Goal: Information Seeking & Learning: Learn about a topic

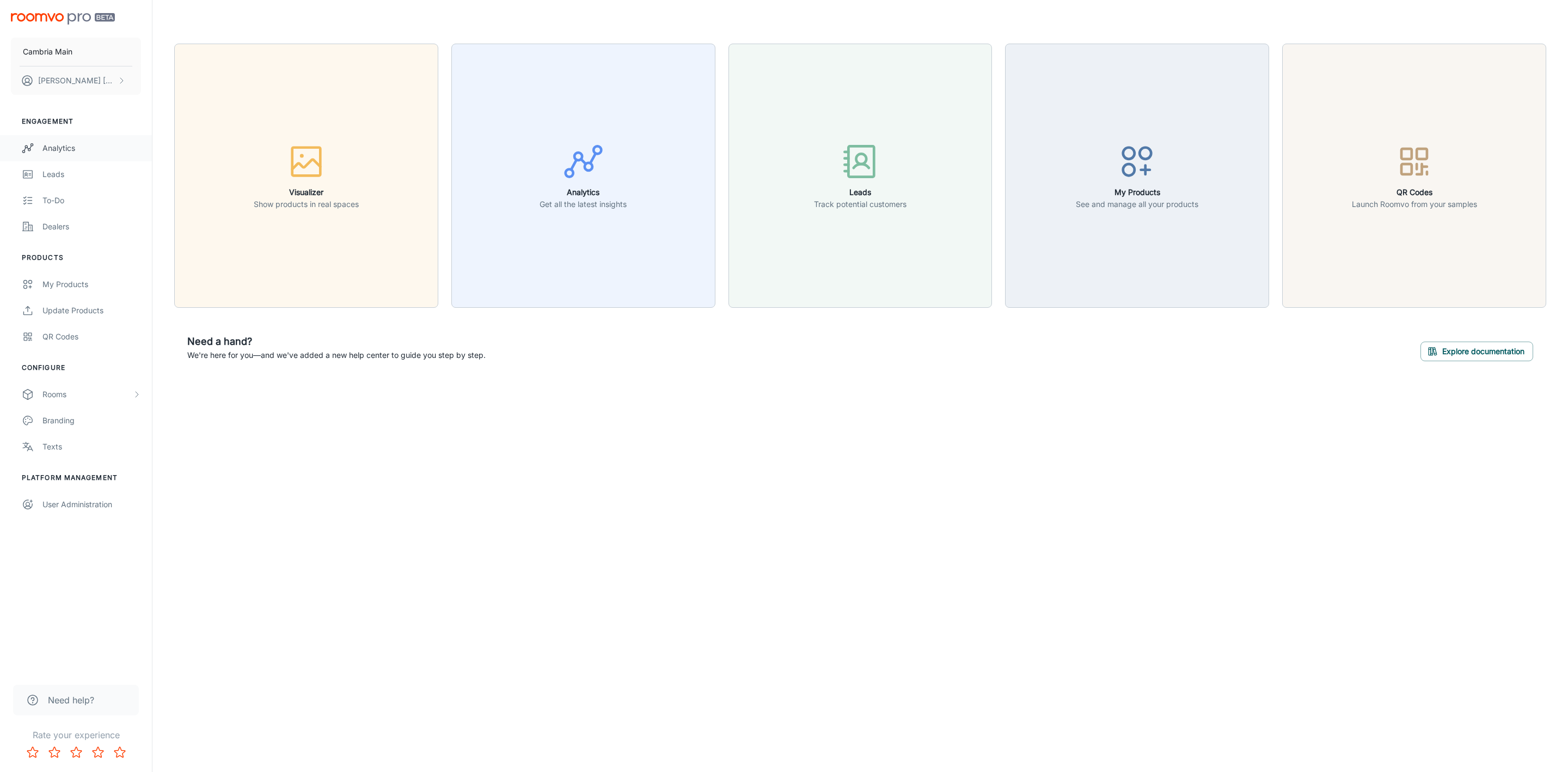
click at [72, 143] on div "Analytics" at bounding box center [92, 147] width 99 height 12
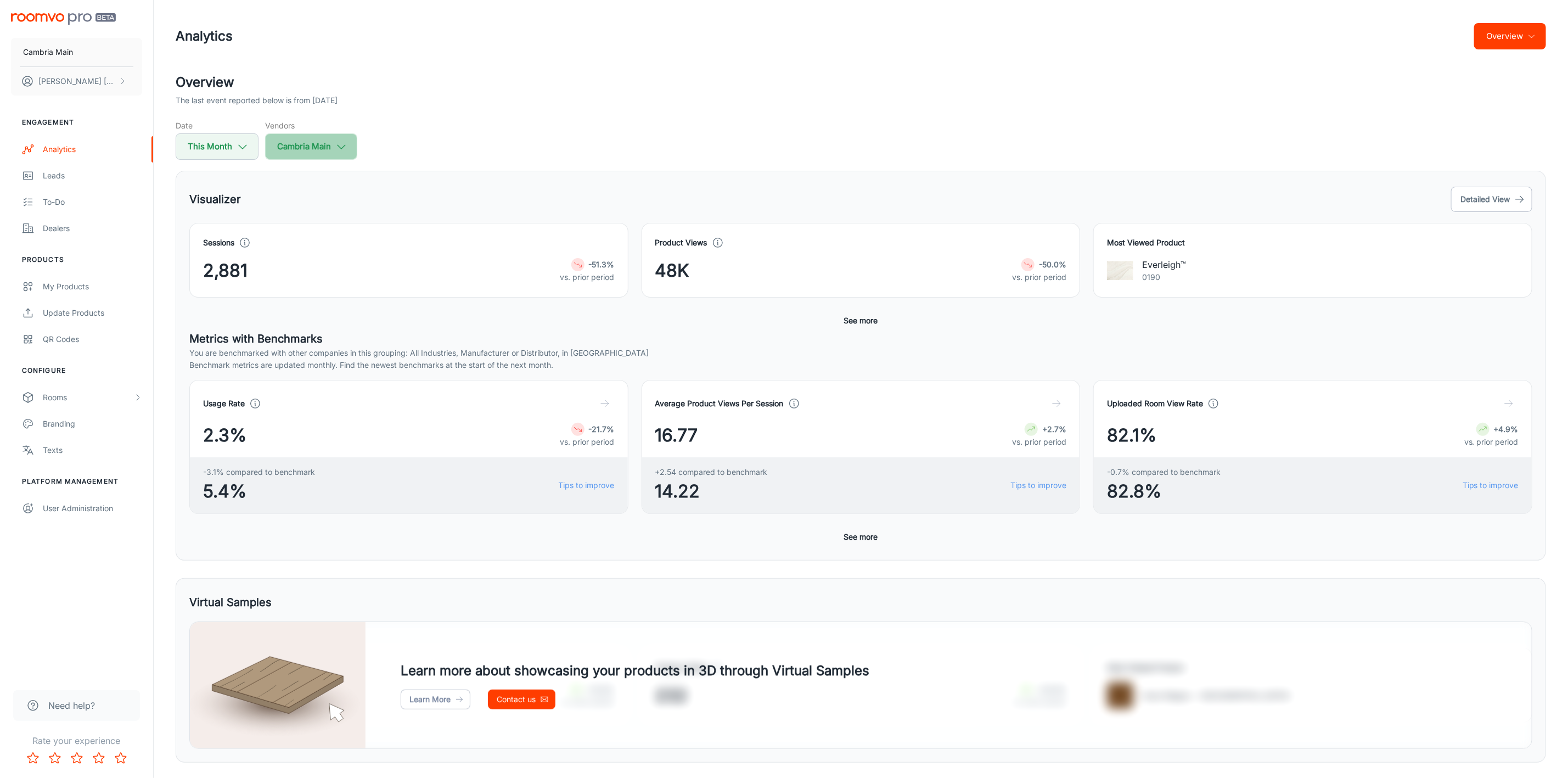
click at [333, 148] on button "Cambria Main" at bounding box center [311, 147] width 92 height 27
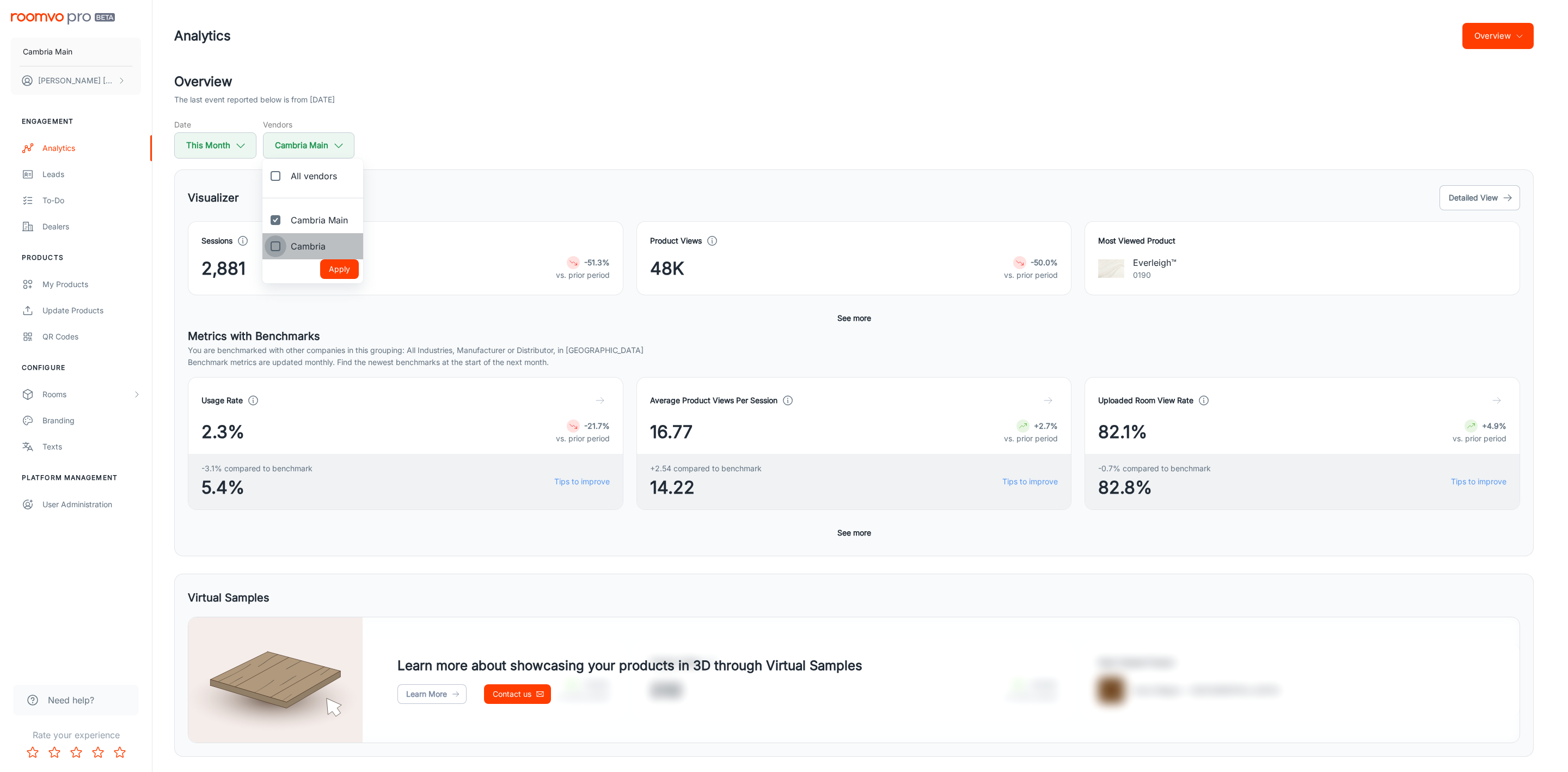
click at [283, 238] on input "Cambria" at bounding box center [276, 246] width 22 height 22
checkbox input "true"
click at [348, 270] on button "Apply" at bounding box center [339, 269] width 39 height 19
checkbox input "true"
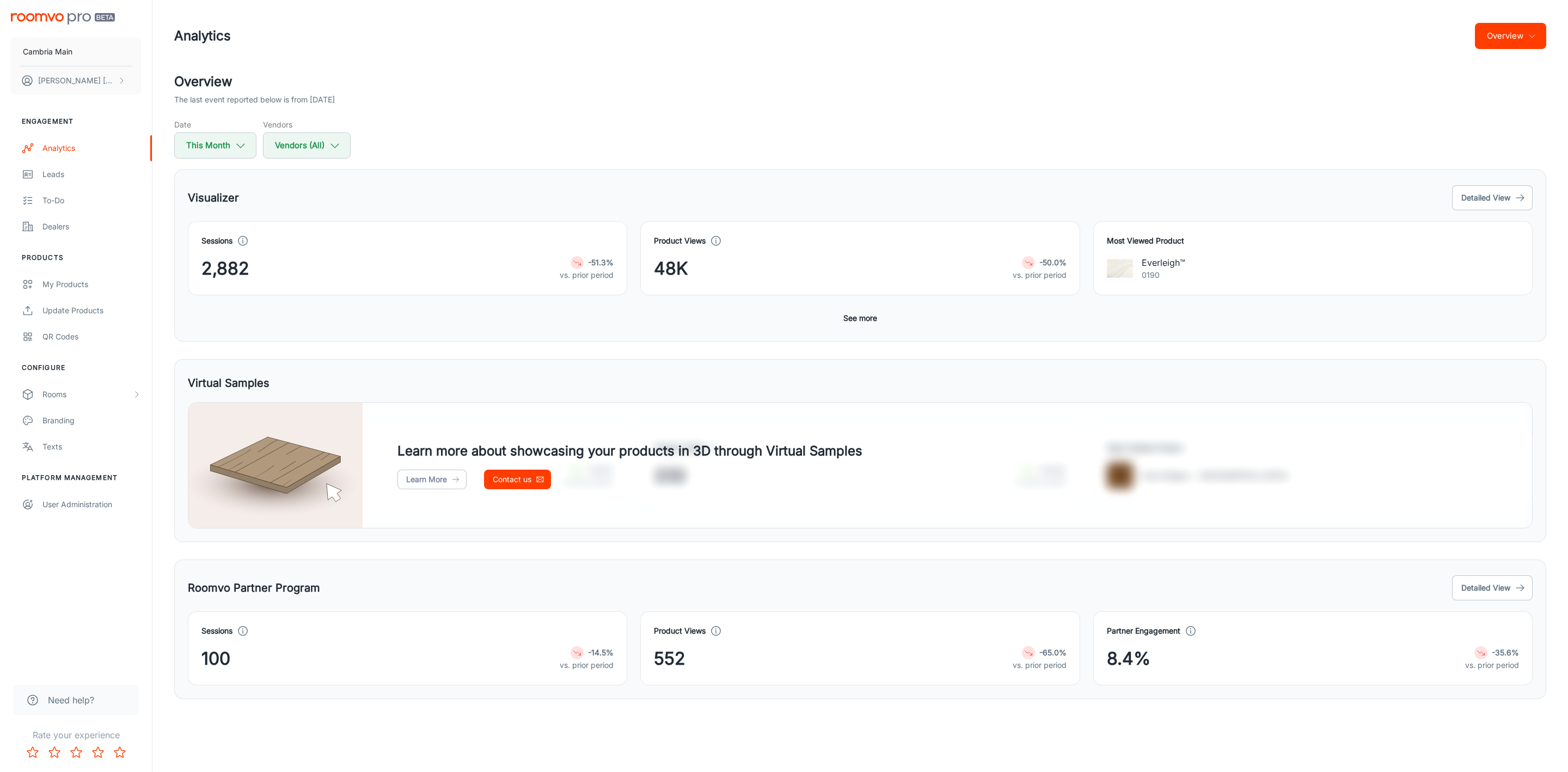
click at [1515, 34] on button "Overview" at bounding box center [1510, 36] width 72 height 26
click at [1475, 100] on li "Roomvo Partners Program" at bounding box center [1483, 102] width 126 height 19
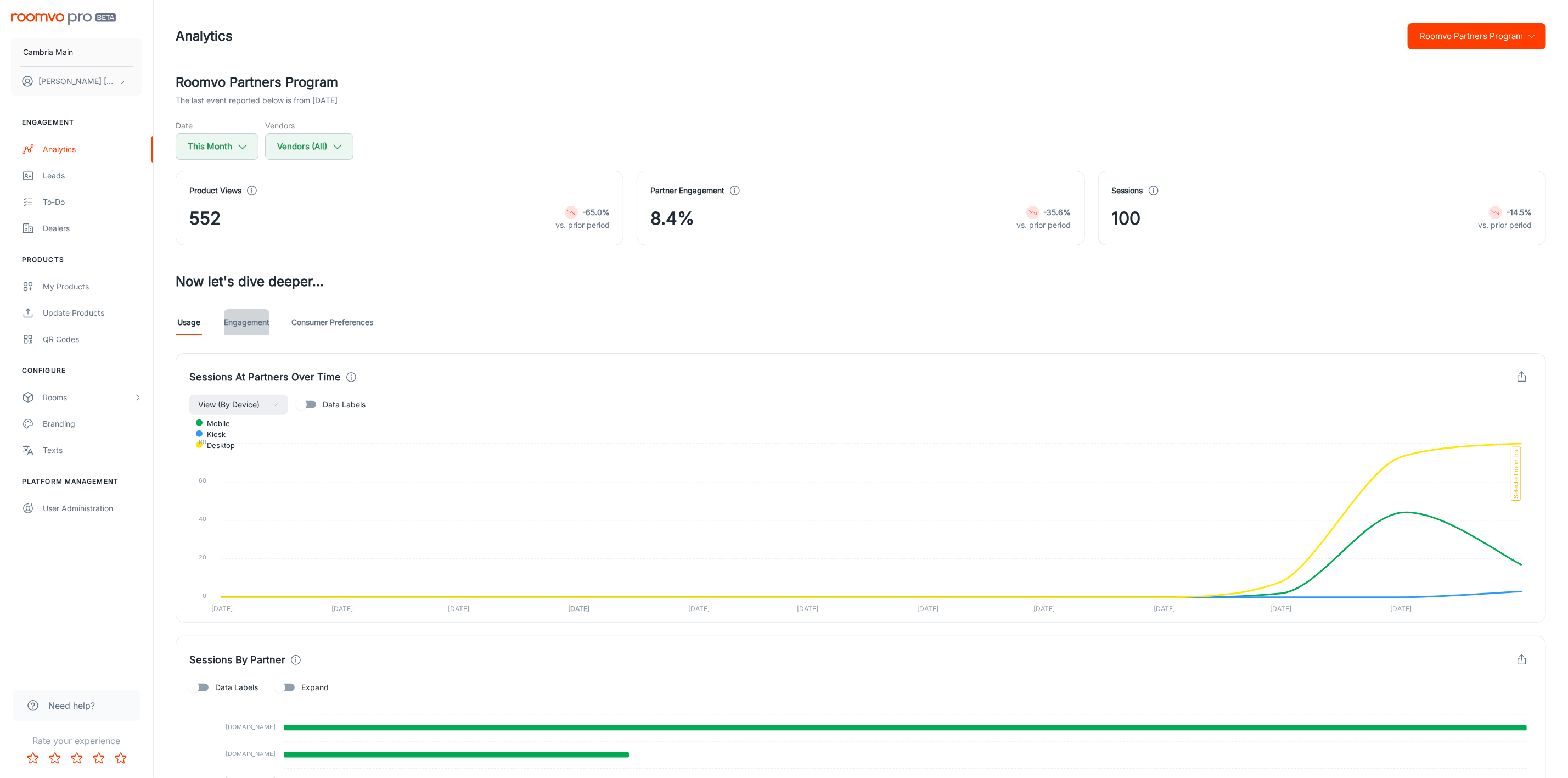
click at [254, 321] on link "Engagement" at bounding box center [247, 323] width 46 height 27
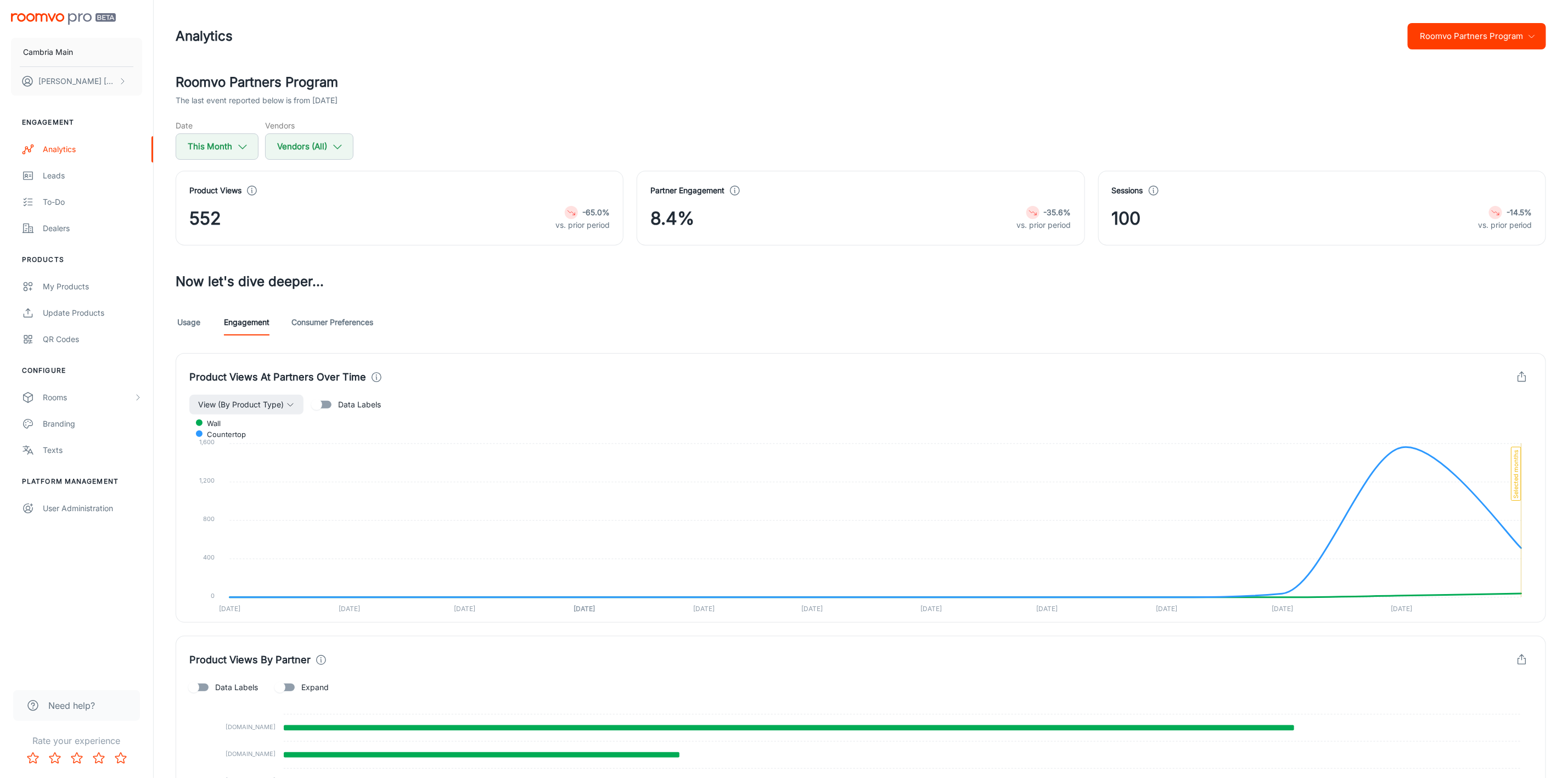
click at [339, 324] on link "Consumer Preferences" at bounding box center [332, 323] width 82 height 27
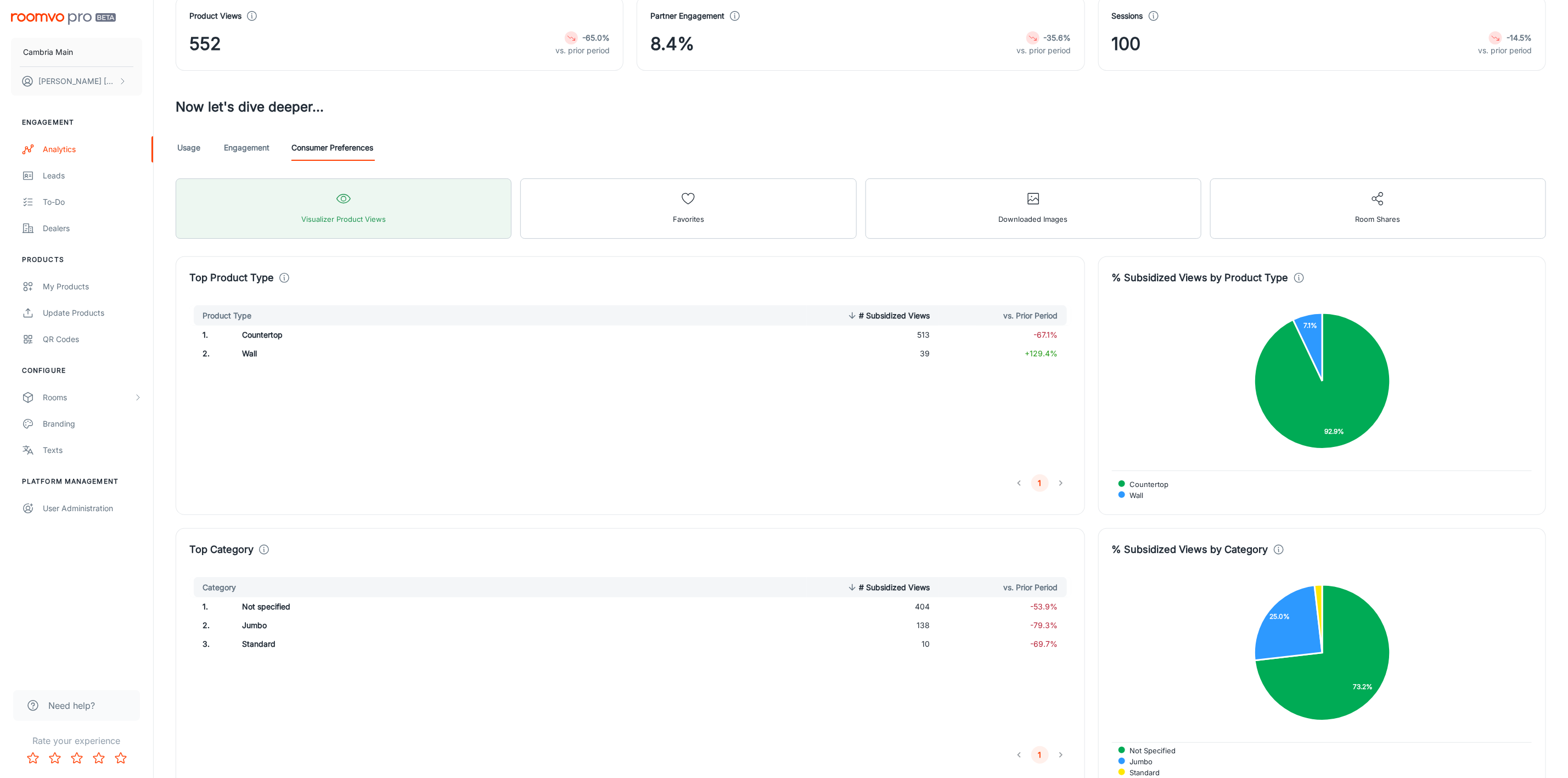
scroll to position [159, 0]
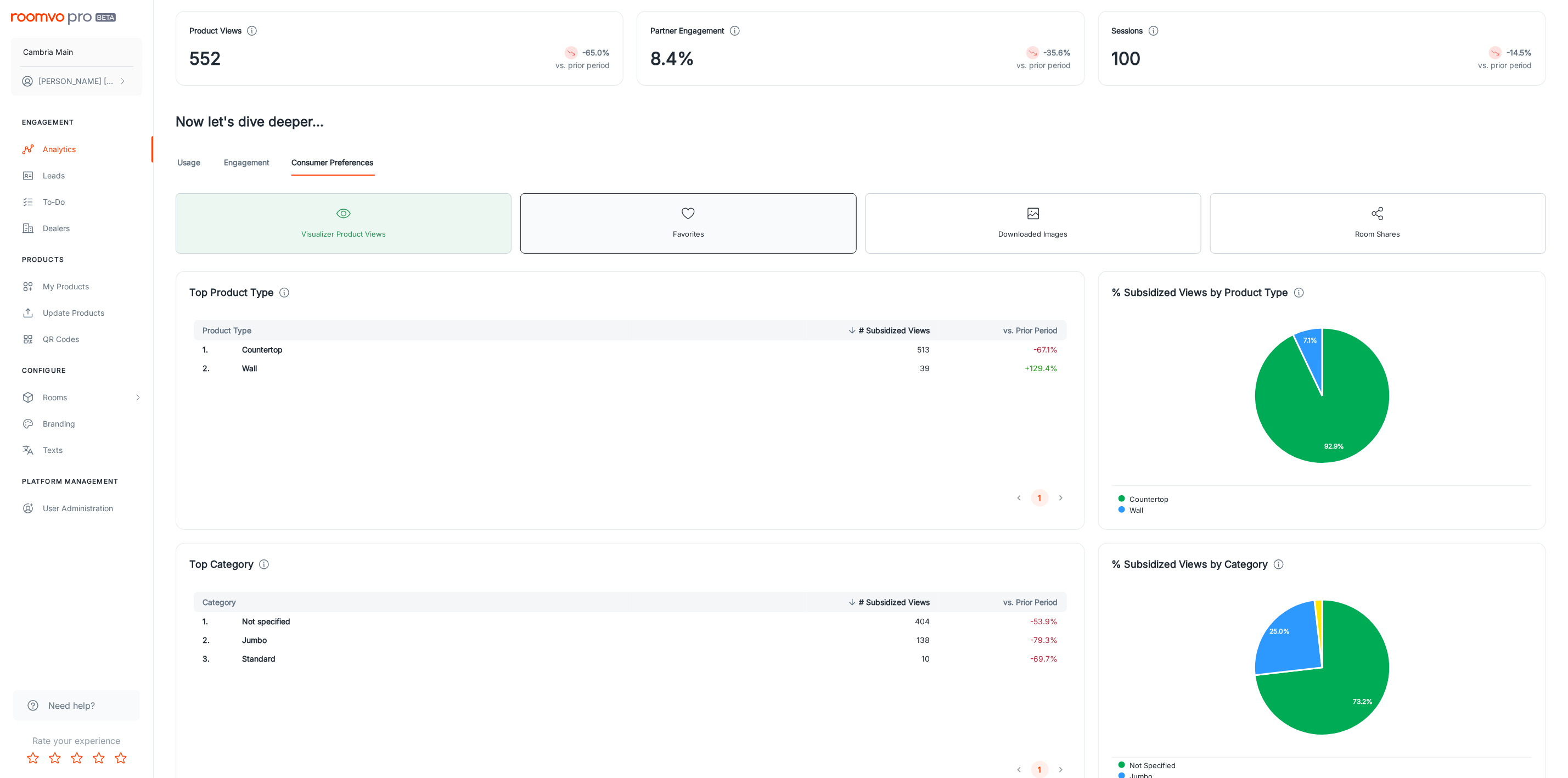
click at [726, 213] on button "Favorites" at bounding box center [689, 223] width 336 height 60
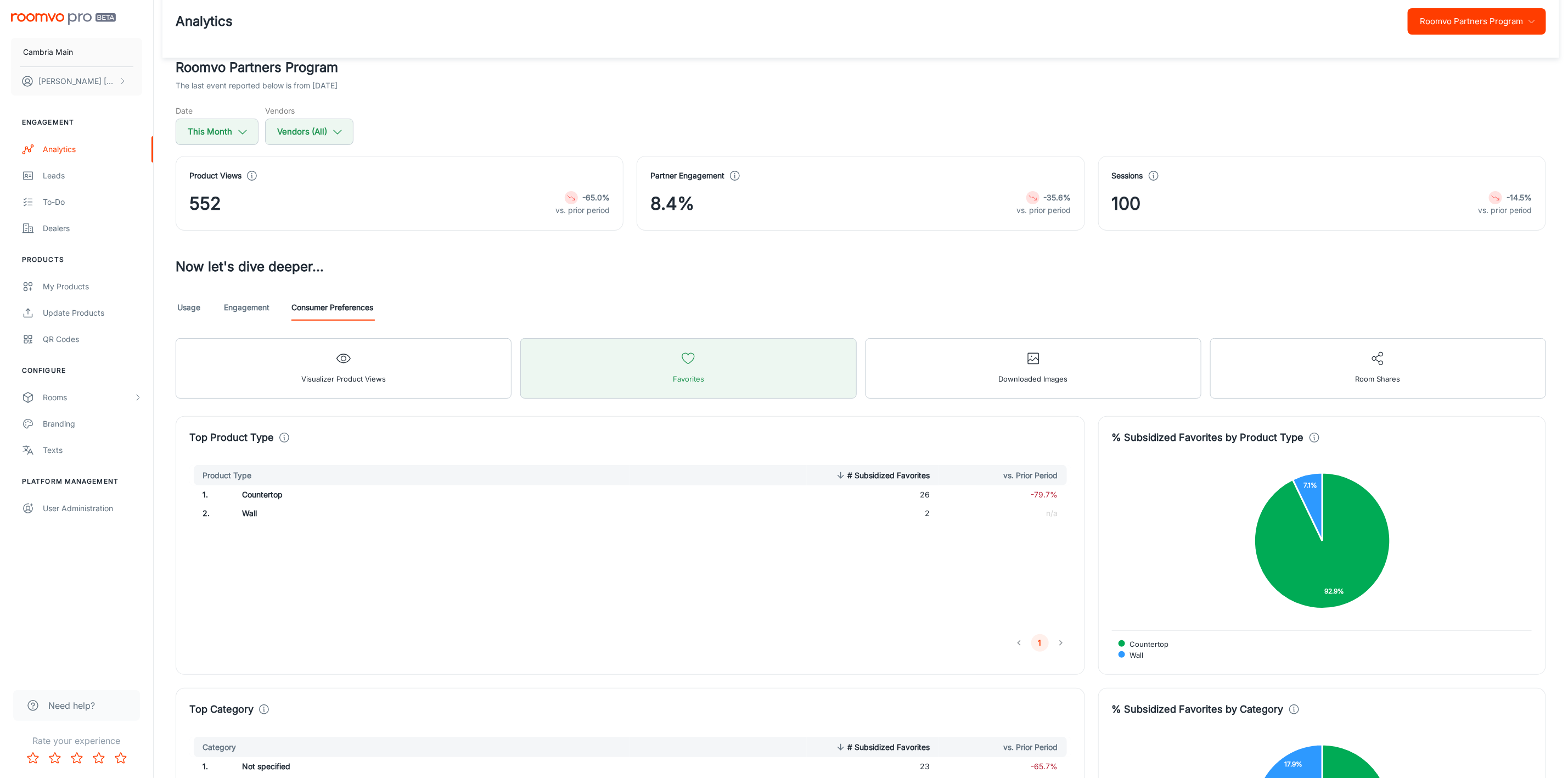
scroll to position [0, 0]
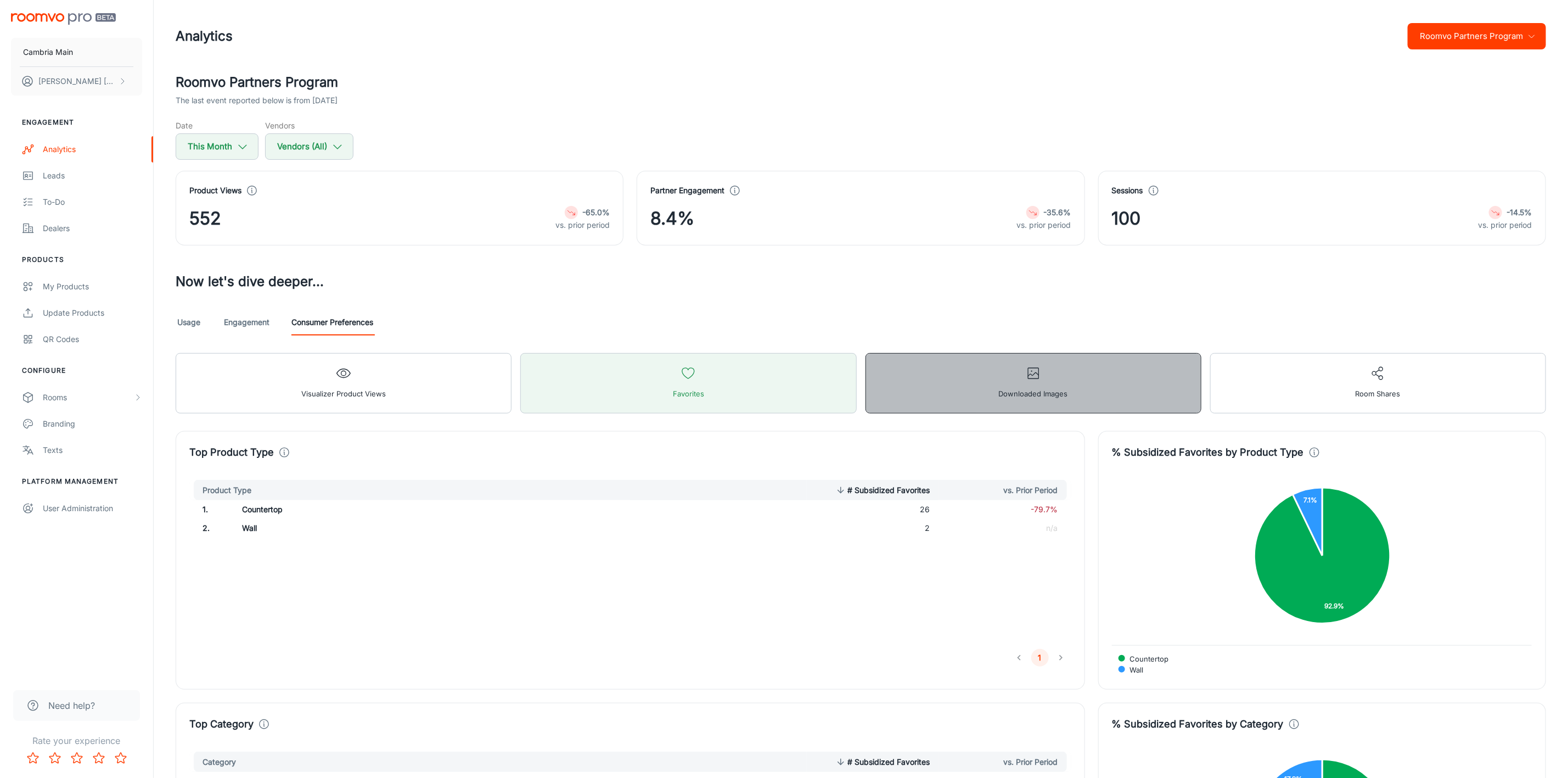
click at [1107, 369] on button "Downloaded Images" at bounding box center [1034, 383] width 336 height 60
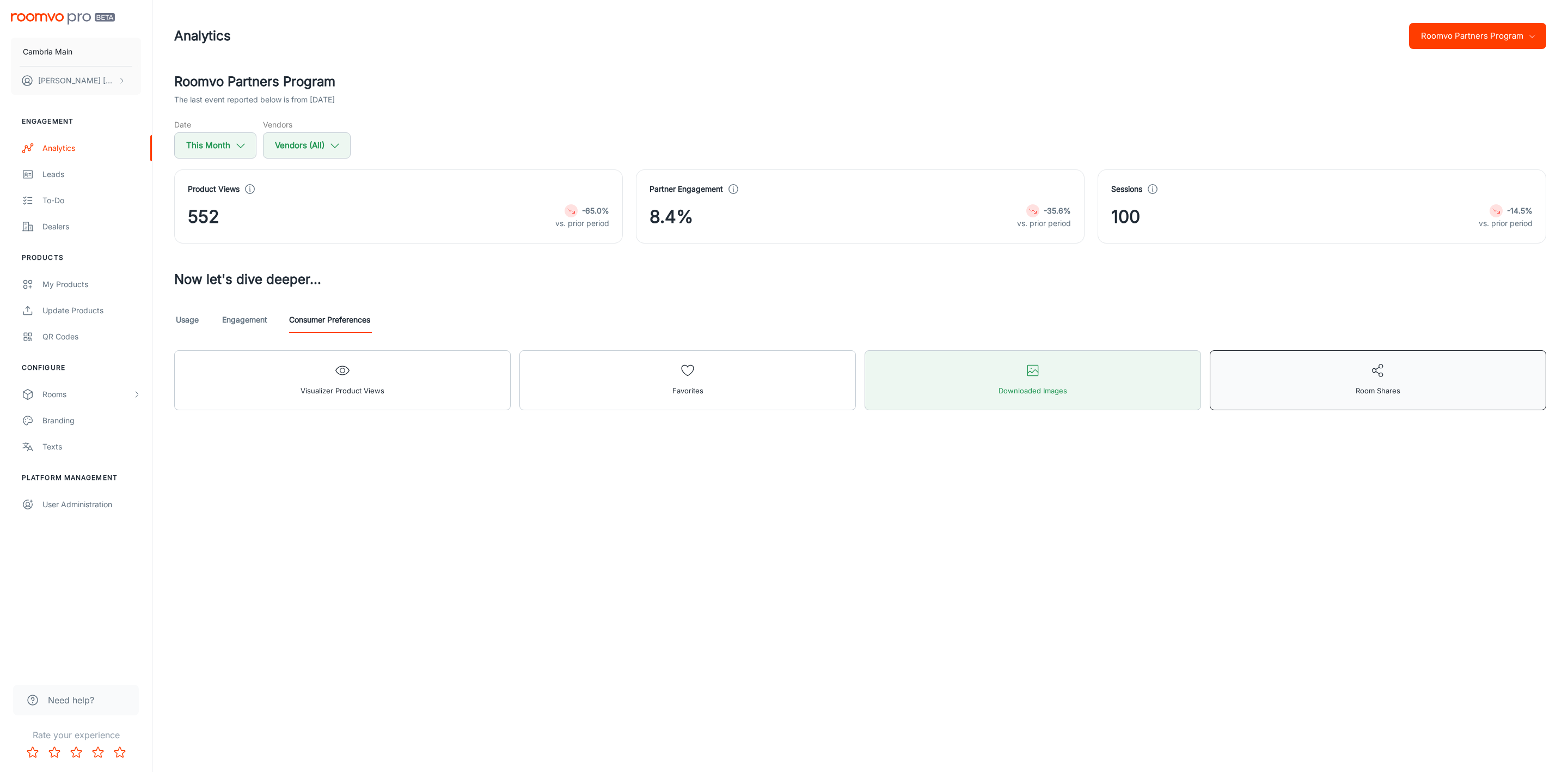
click at [1302, 386] on button "Room Shares" at bounding box center [1377, 380] width 336 height 60
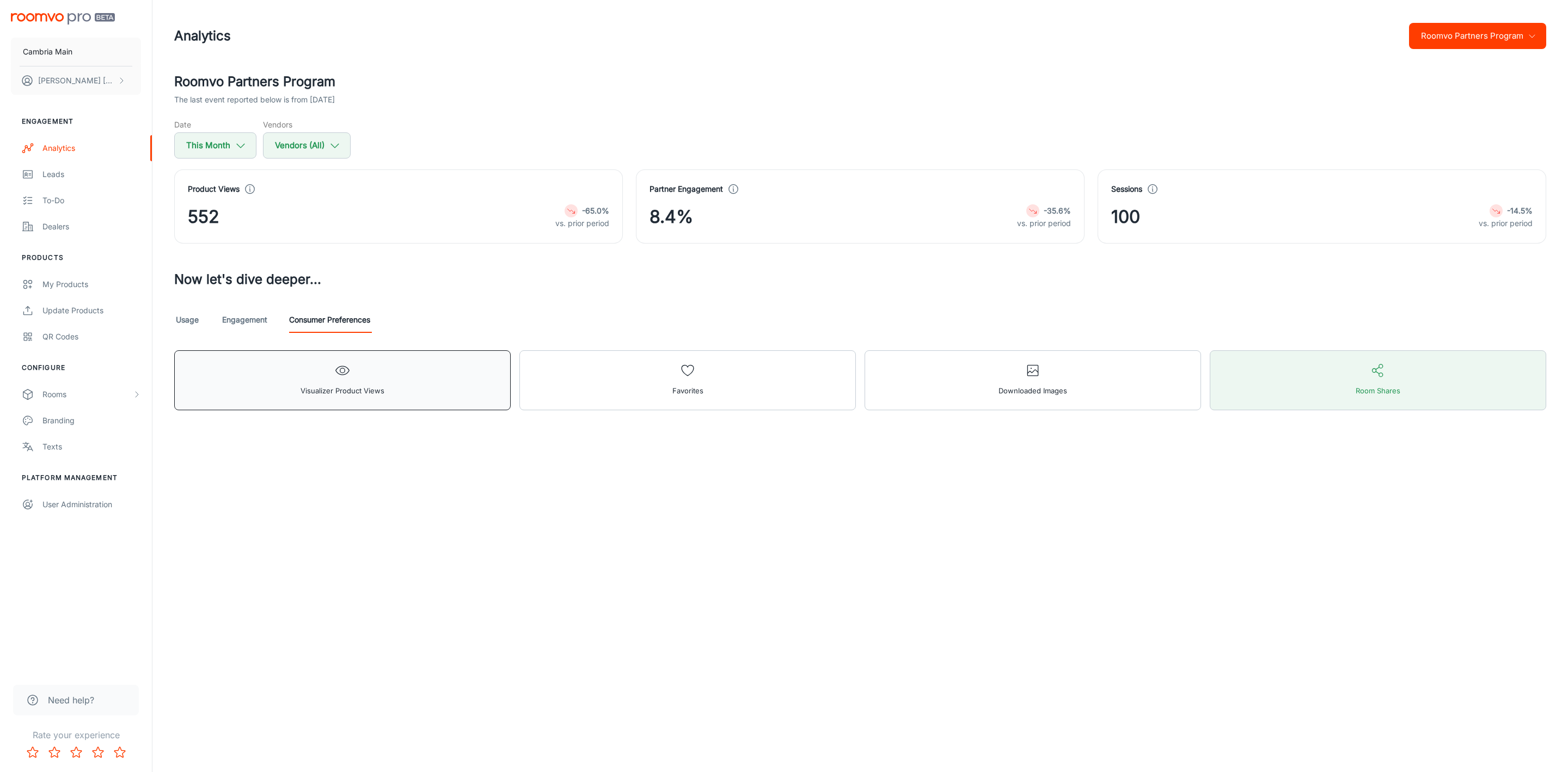
click at [262, 378] on button "Visualizer Product Views" at bounding box center [343, 380] width 336 height 60
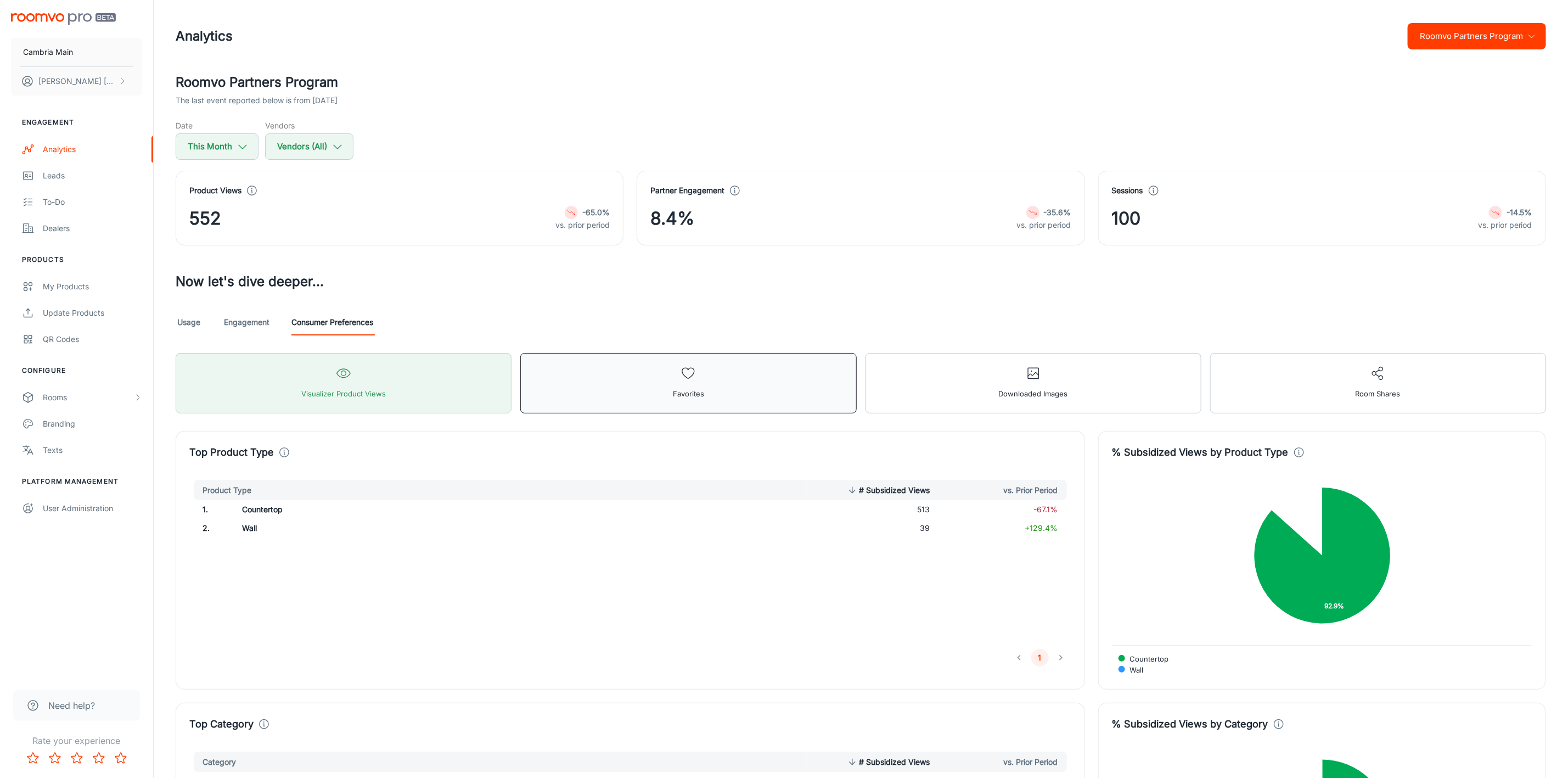
click at [649, 377] on button "Favorites" at bounding box center [689, 383] width 336 height 60
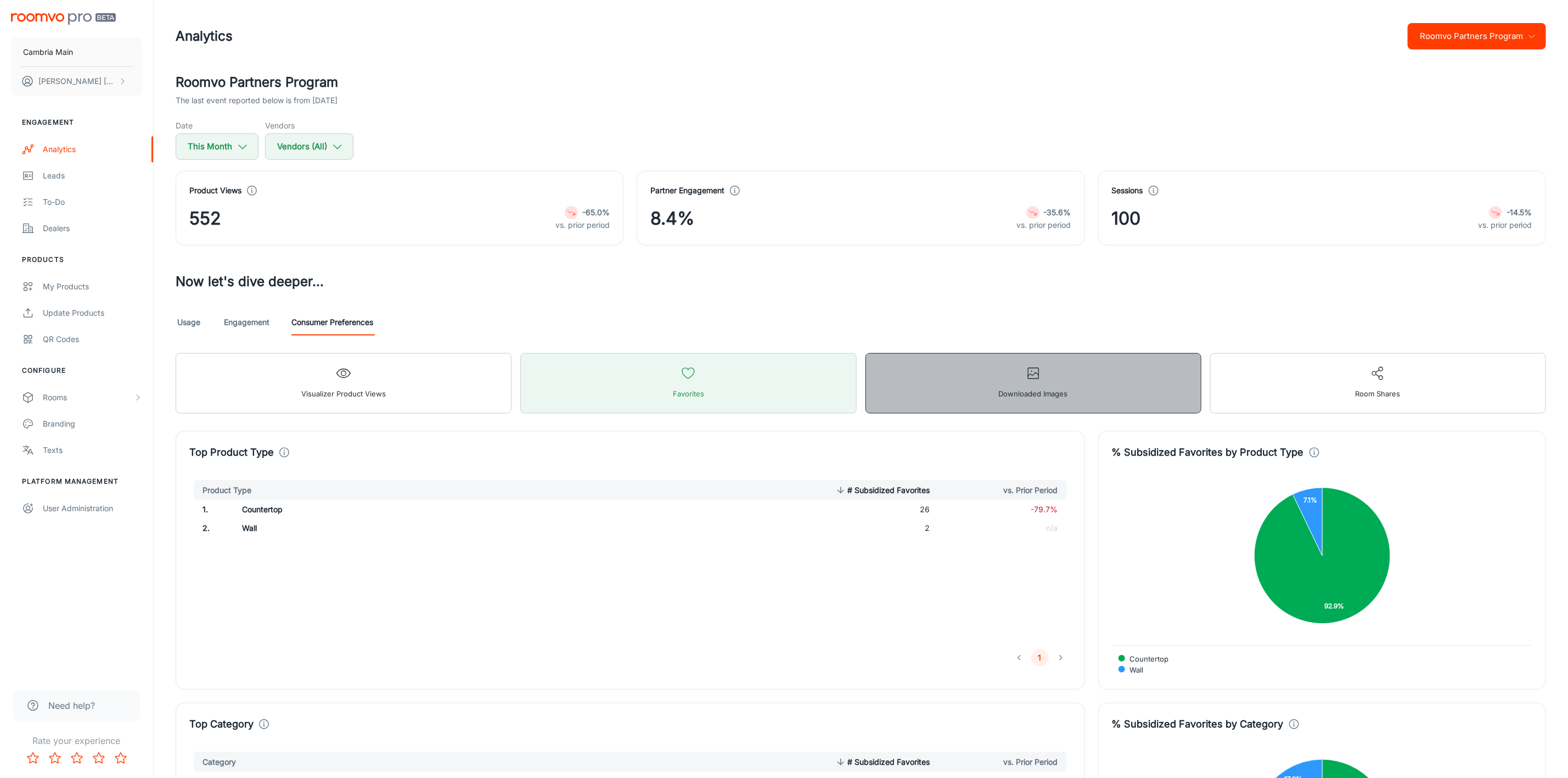
click at [1011, 374] on button "Downloaded Images" at bounding box center [1034, 383] width 336 height 60
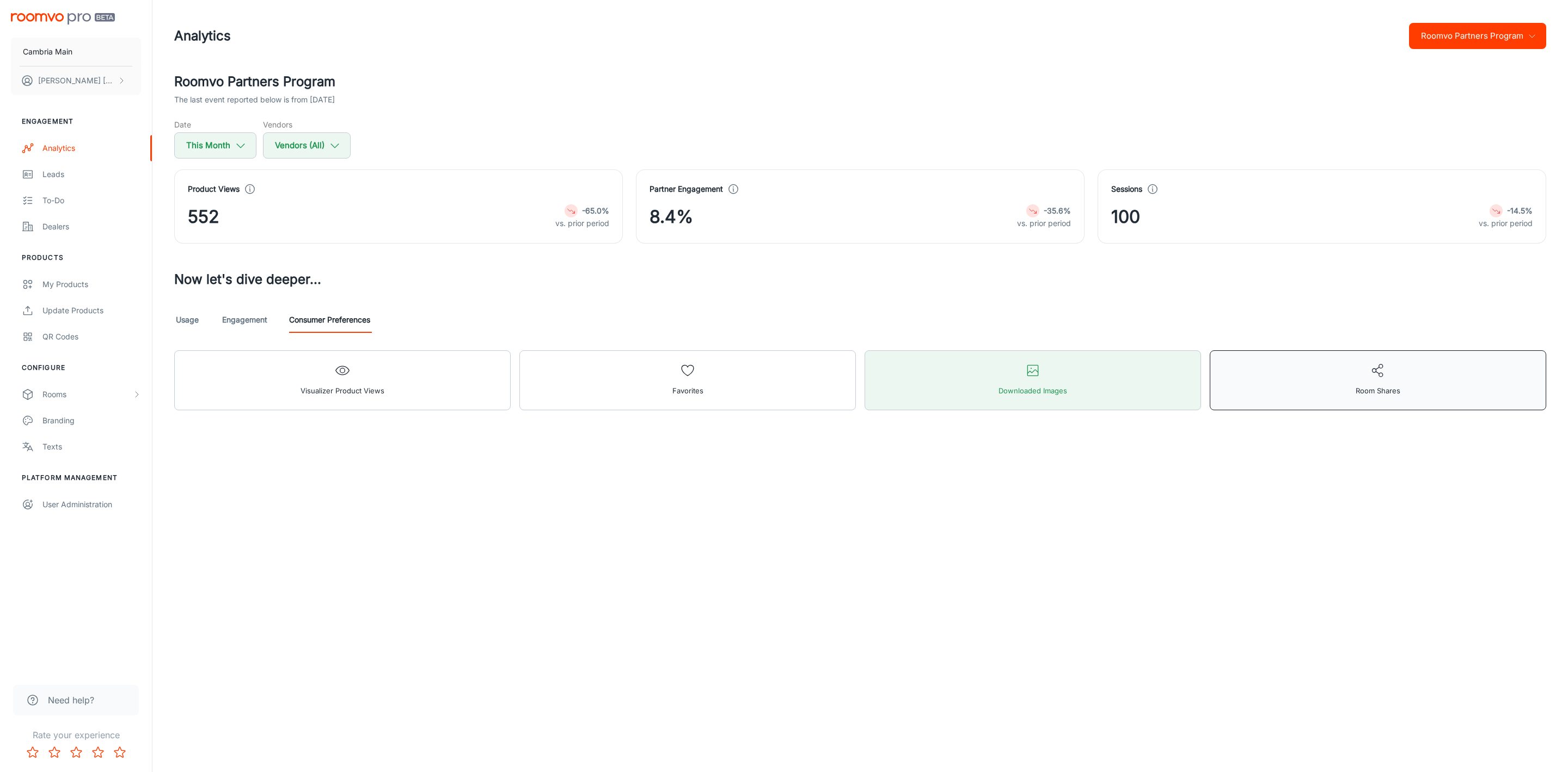
click at [1361, 372] on button "Room Shares" at bounding box center [1377, 380] width 336 height 60
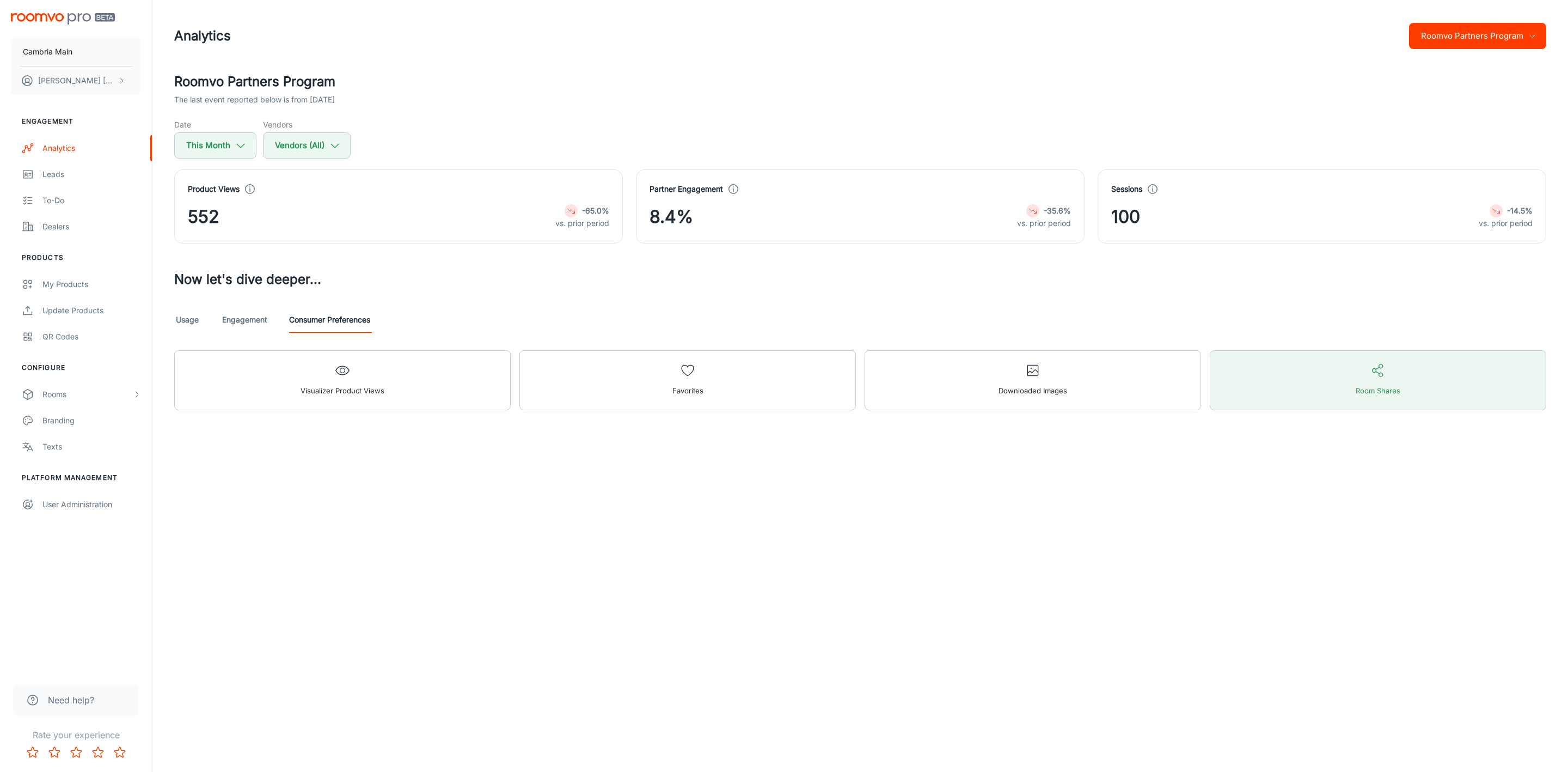
click at [1522, 40] on button "Roomvo Partners Program" at bounding box center [1477, 36] width 137 height 26
click at [1445, 79] on li "Visualizer" at bounding box center [1483, 83] width 126 height 19
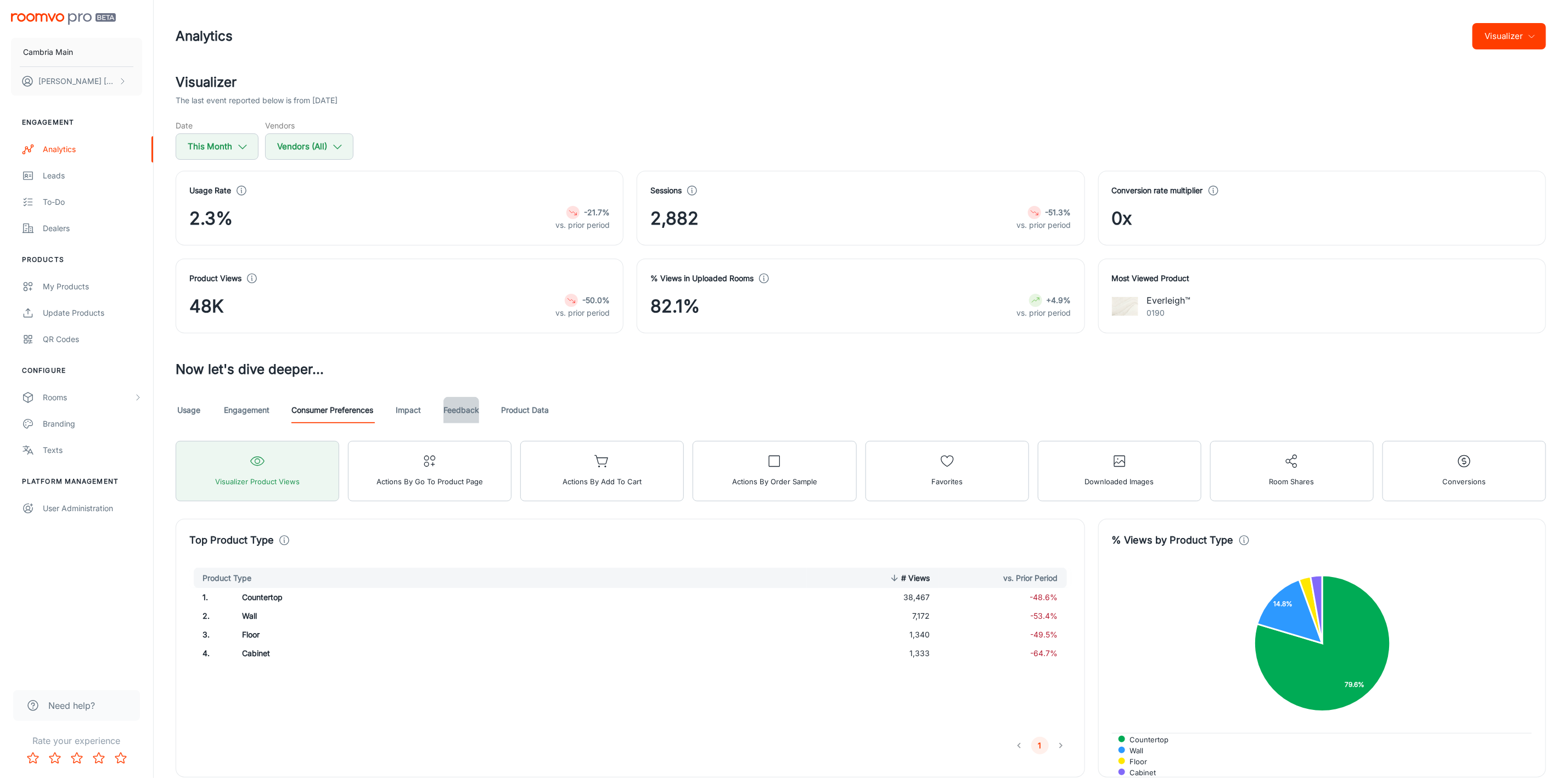
click at [470, 411] on link "Feedback" at bounding box center [461, 410] width 35 height 27
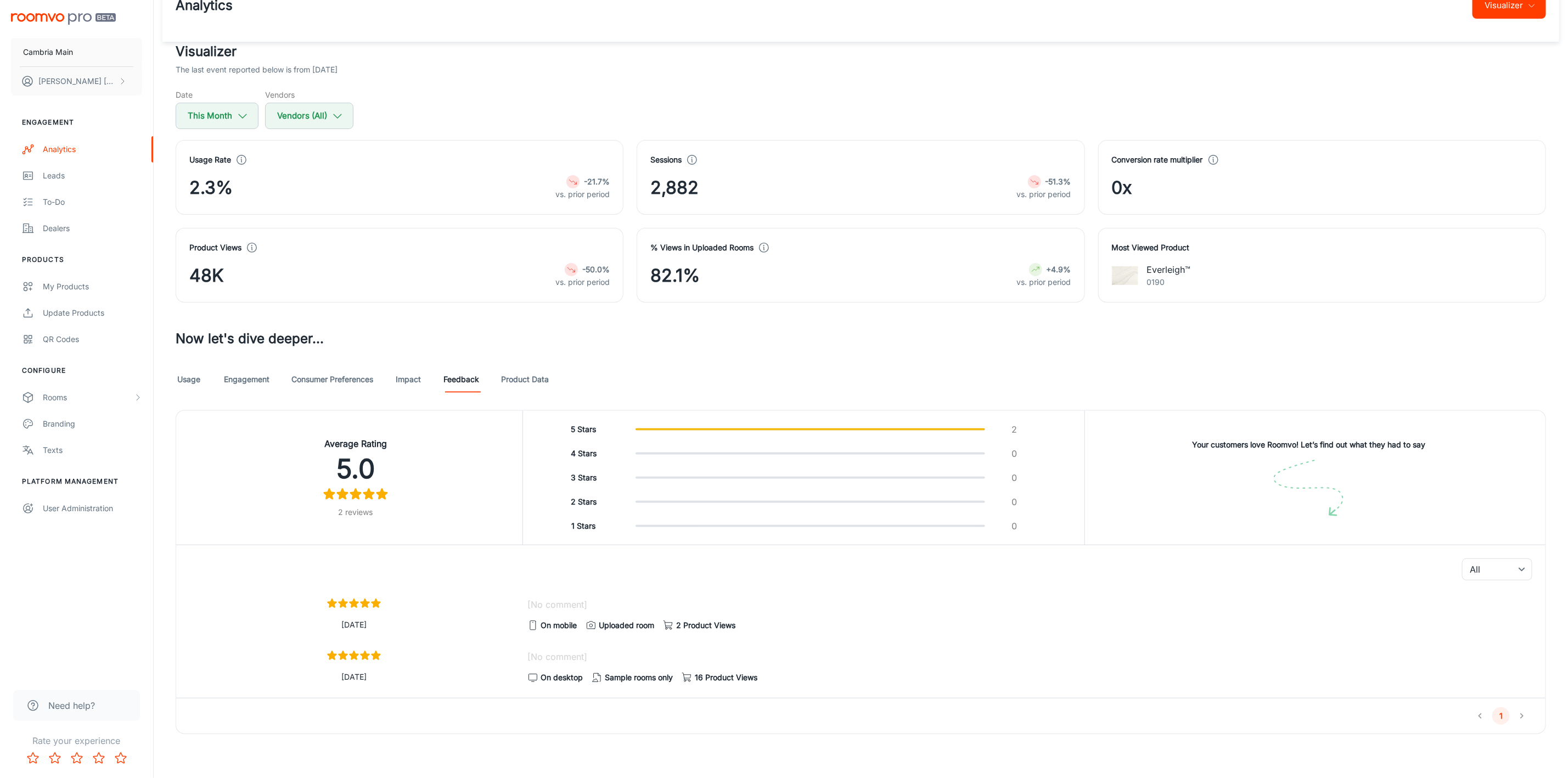
scroll to position [34, 0]
click at [413, 371] on link "Impact" at bounding box center [408, 379] width 27 height 27
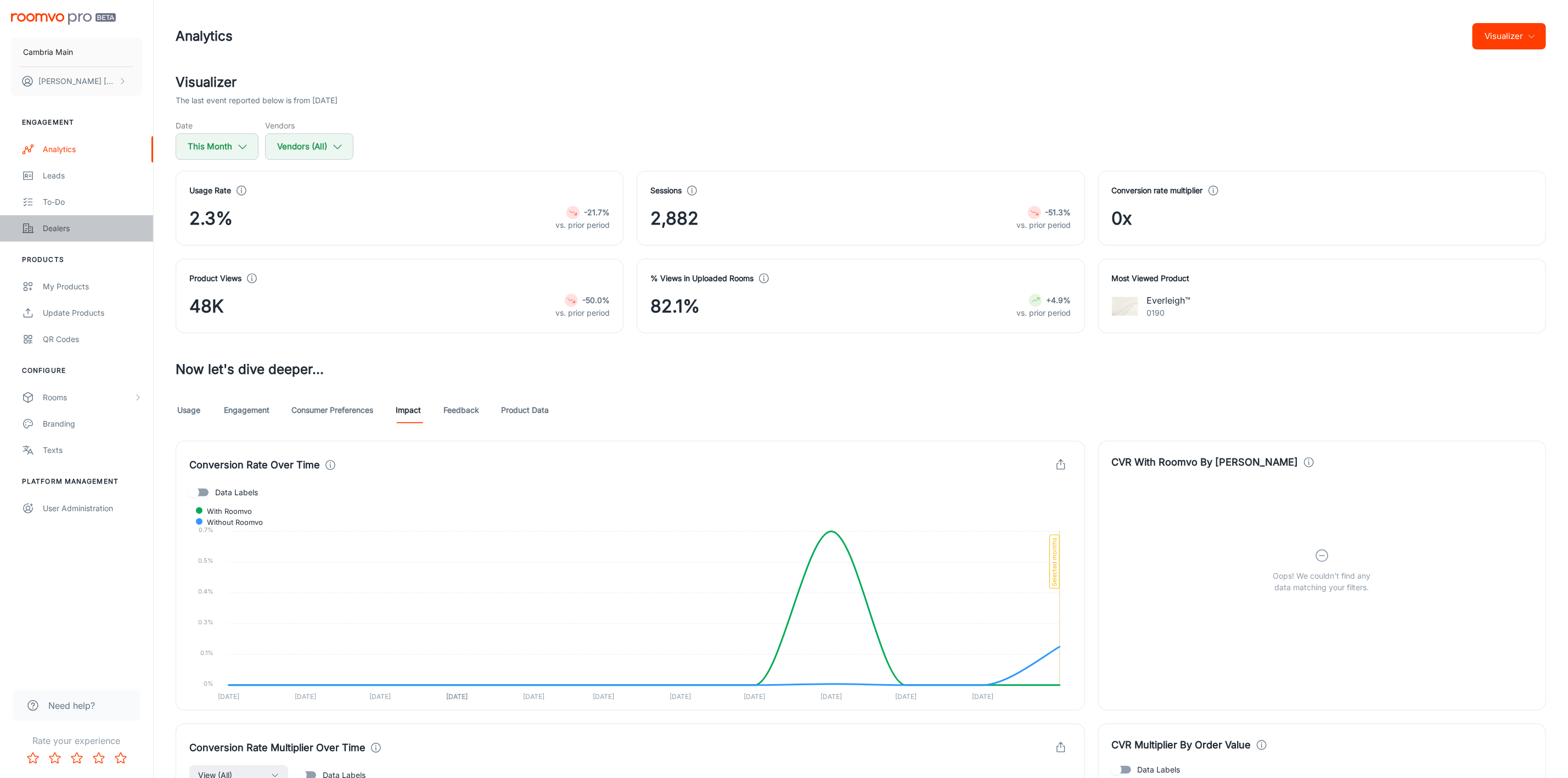
click at [61, 227] on div "Dealers" at bounding box center [93, 228] width 100 height 12
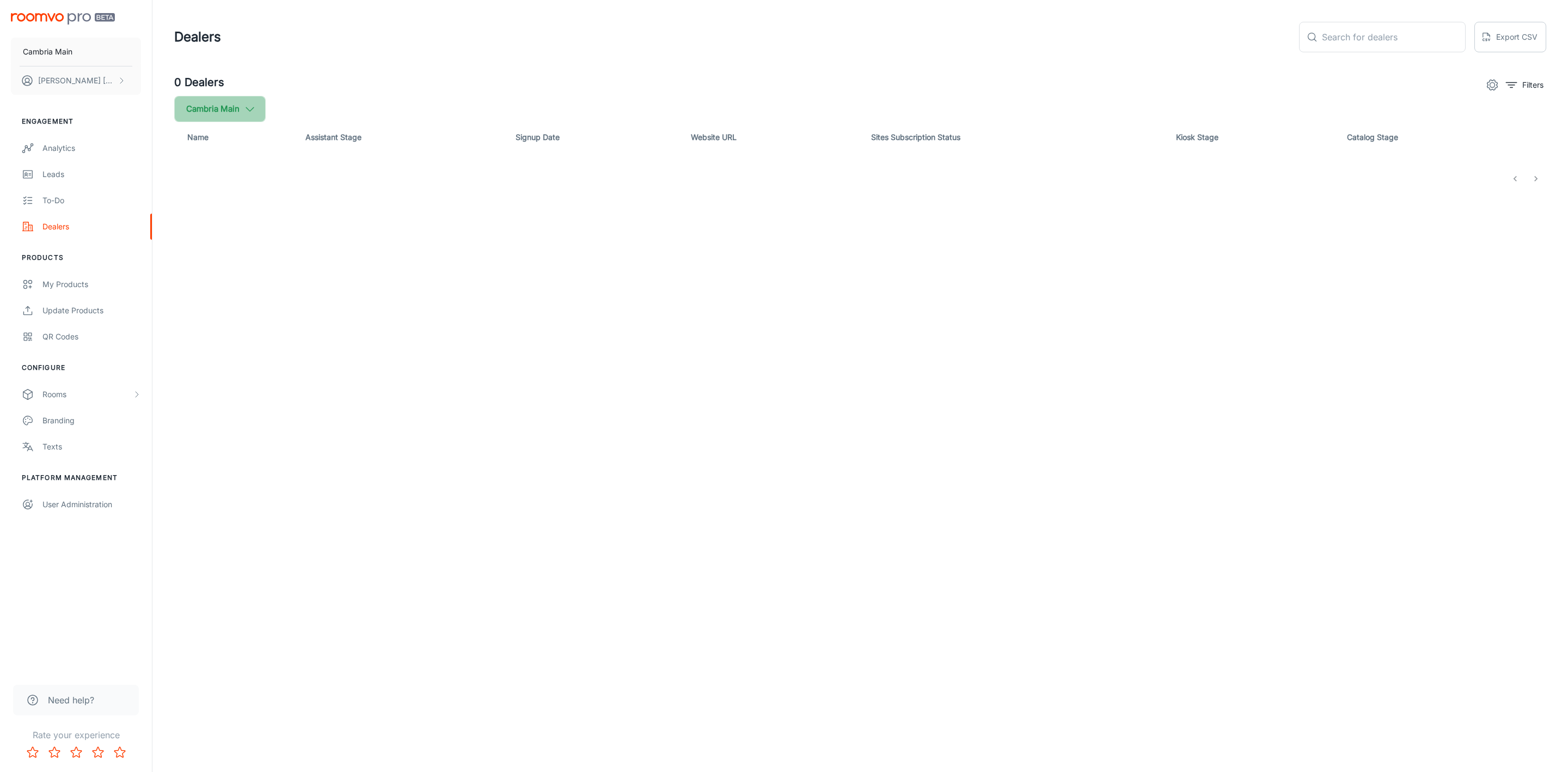
click at [258, 104] on button "Cambria Main" at bounding box center [220, 109] width 91 height 26
click at [220, 256] on span "Cambria" at bounding box center [276, 260] width 147 height 13
click at [198, 256] on input "Cambria" at bounding box center [188, 260] width 22 height 22
checkbox input "true"
click at [330, 307] on button "Apply" at bounding box center [335, 309] width 39 height 19
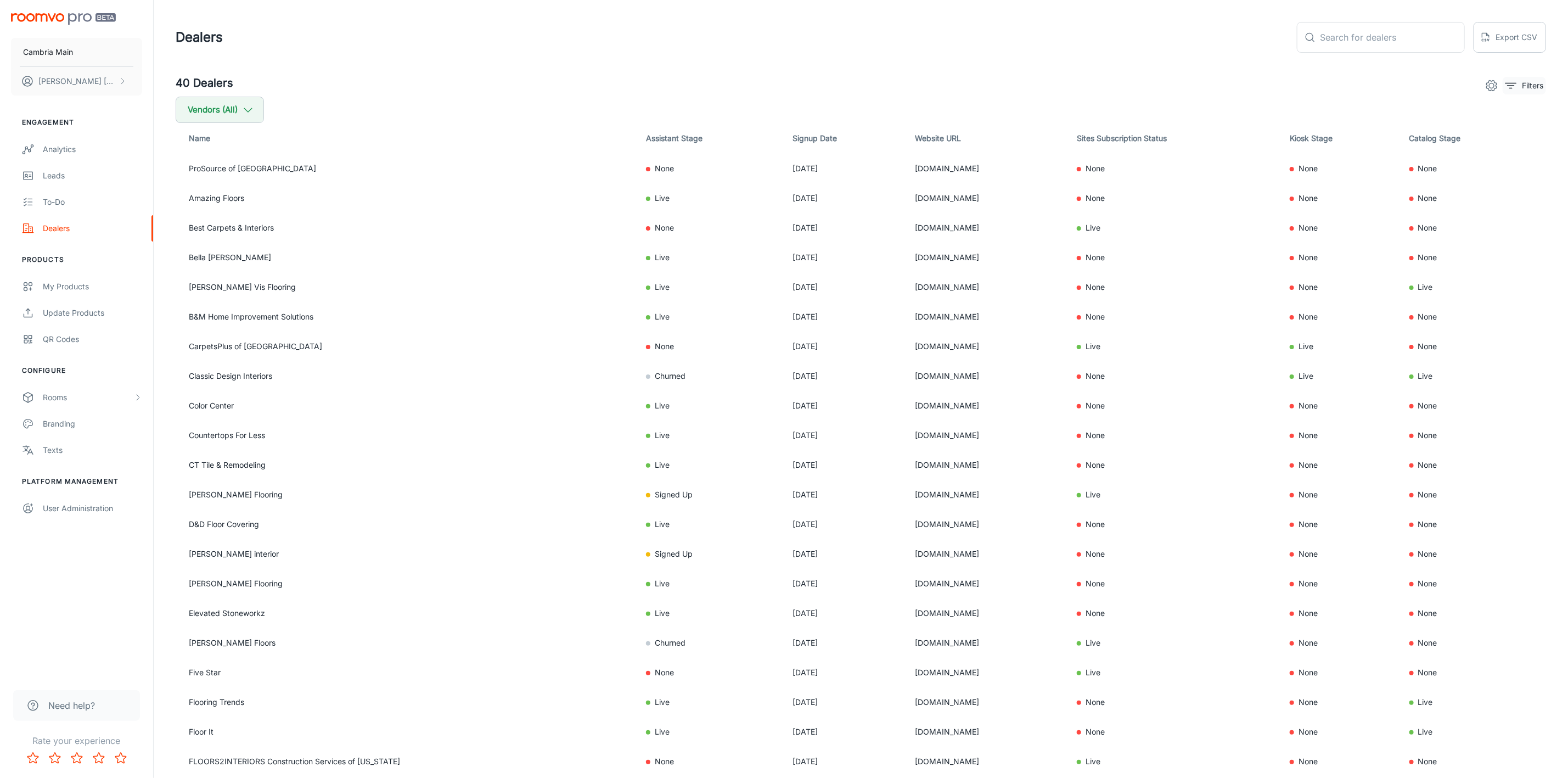
click at [1517, 85] on button "Filters" at bounding box center [1524, 86] width 43 height 17
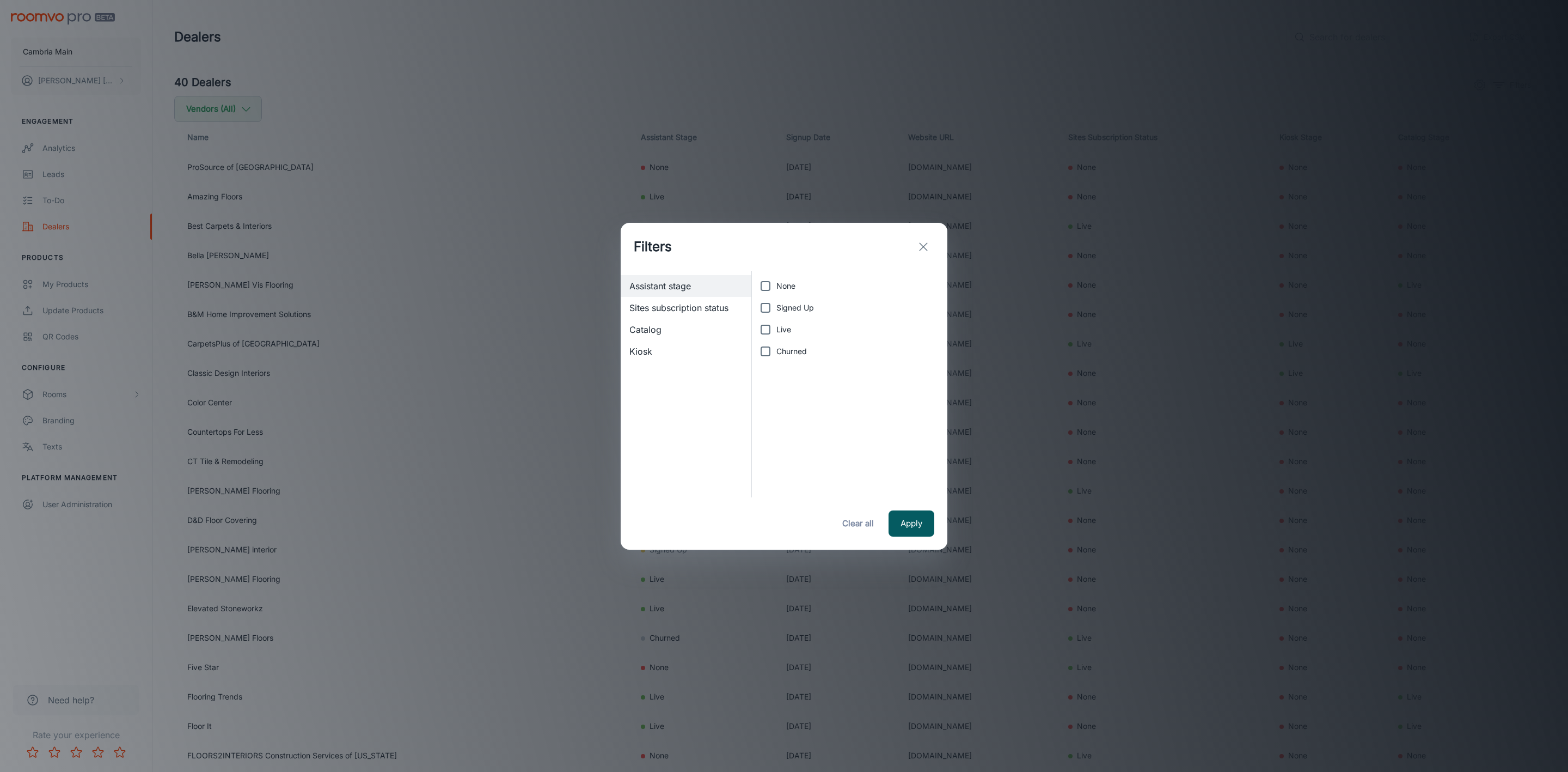
click at [775, 323] on input "Live" at bounding box center [765, 330] width 22 height 22
checkbox input "true"
click at [910, 531] on button "Apply" at bounding box center [911, 523] width 46 height 26
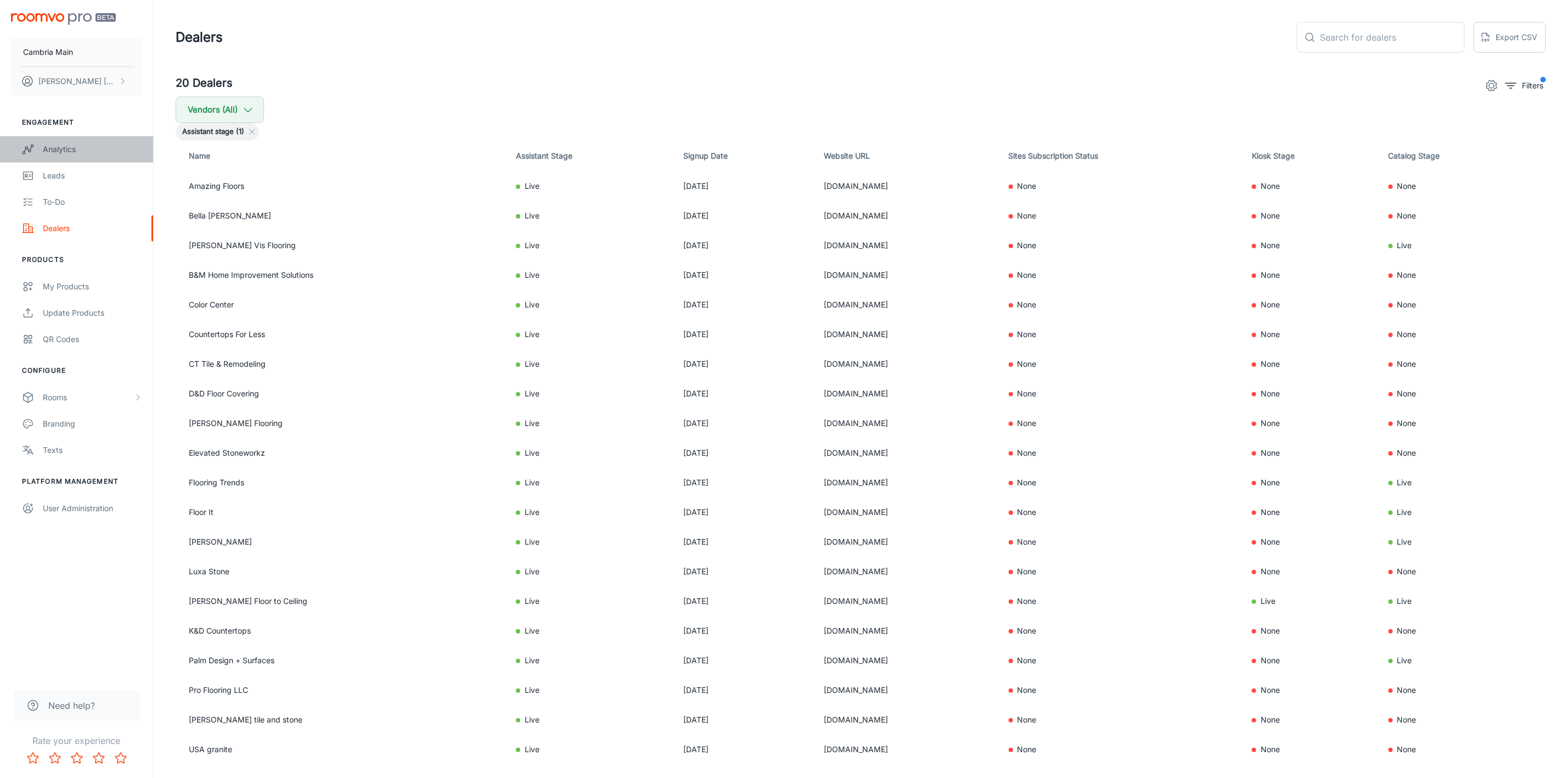
click at [58, 145] on div "Analytics" at bounding box center [93, 148] width 100 height 12
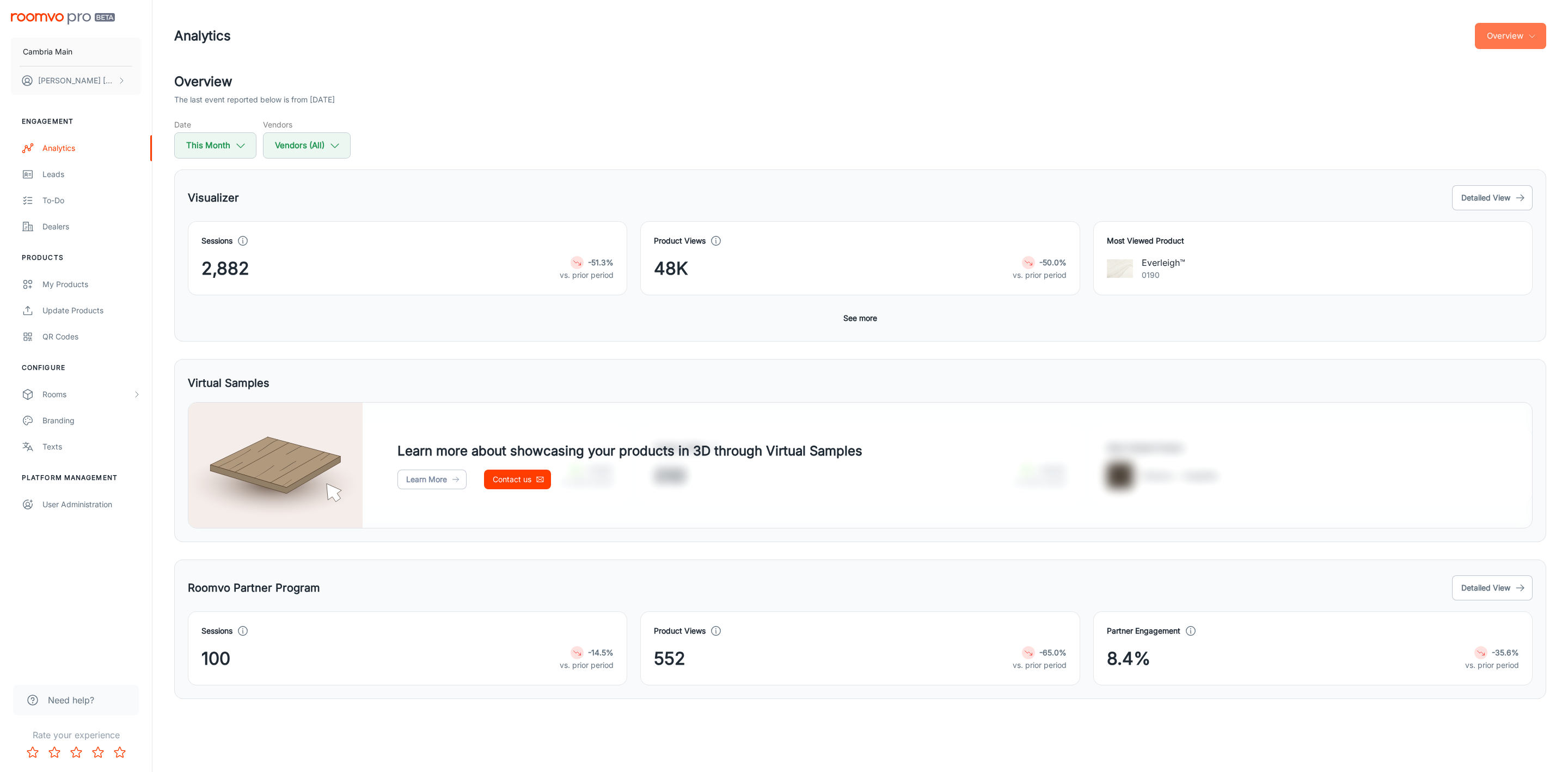
click at [1531, 32] on icon "button" at bounding box center [1531, 36] width 9 height 9
click at [1471, 103] on li "Roomvo Partners Program" at bounding box center [1483, 102] width 126 height 19
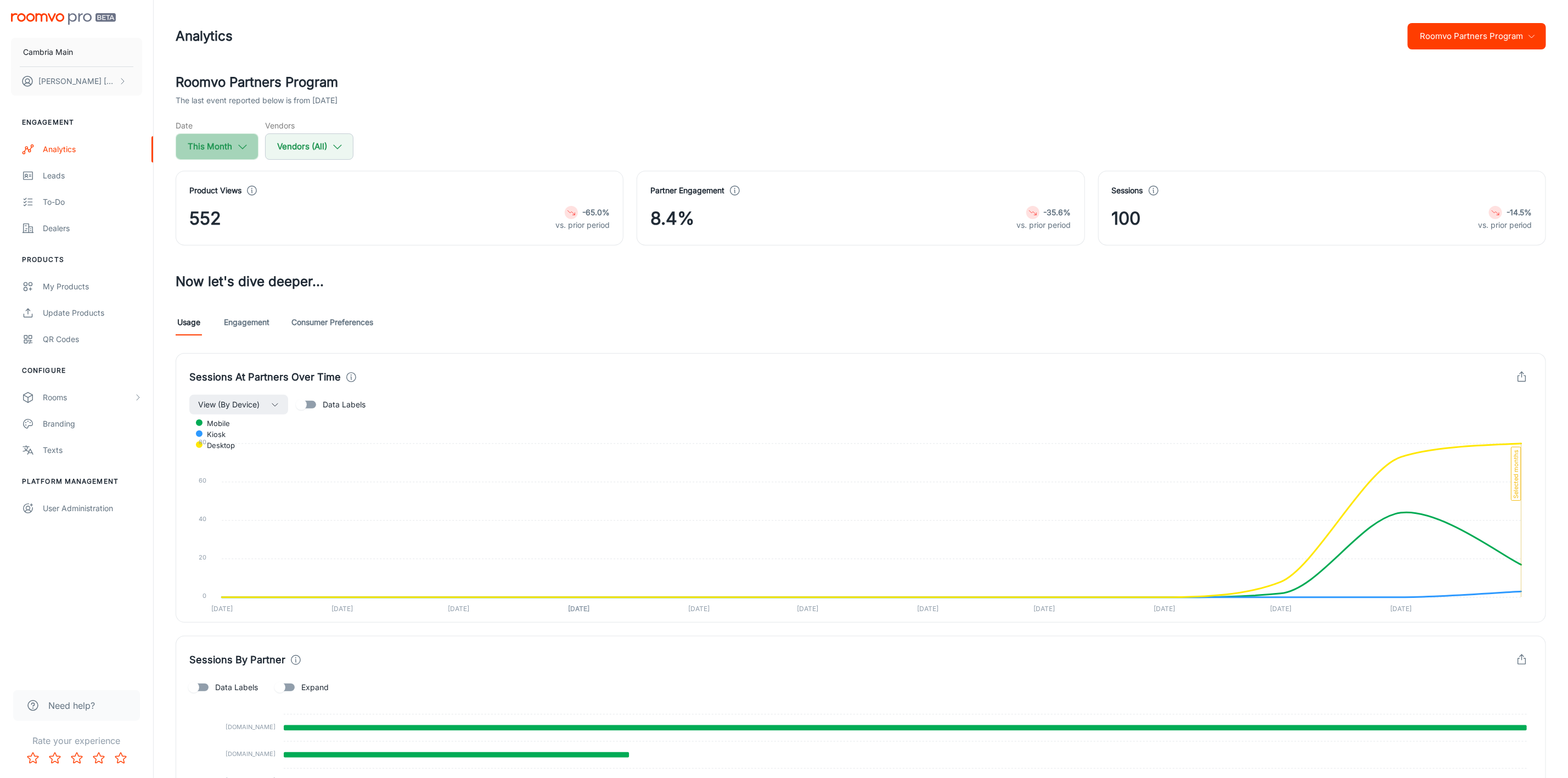
click at [238, 142] on icon "button" at bounding box center [242, 146] width 12 height 12
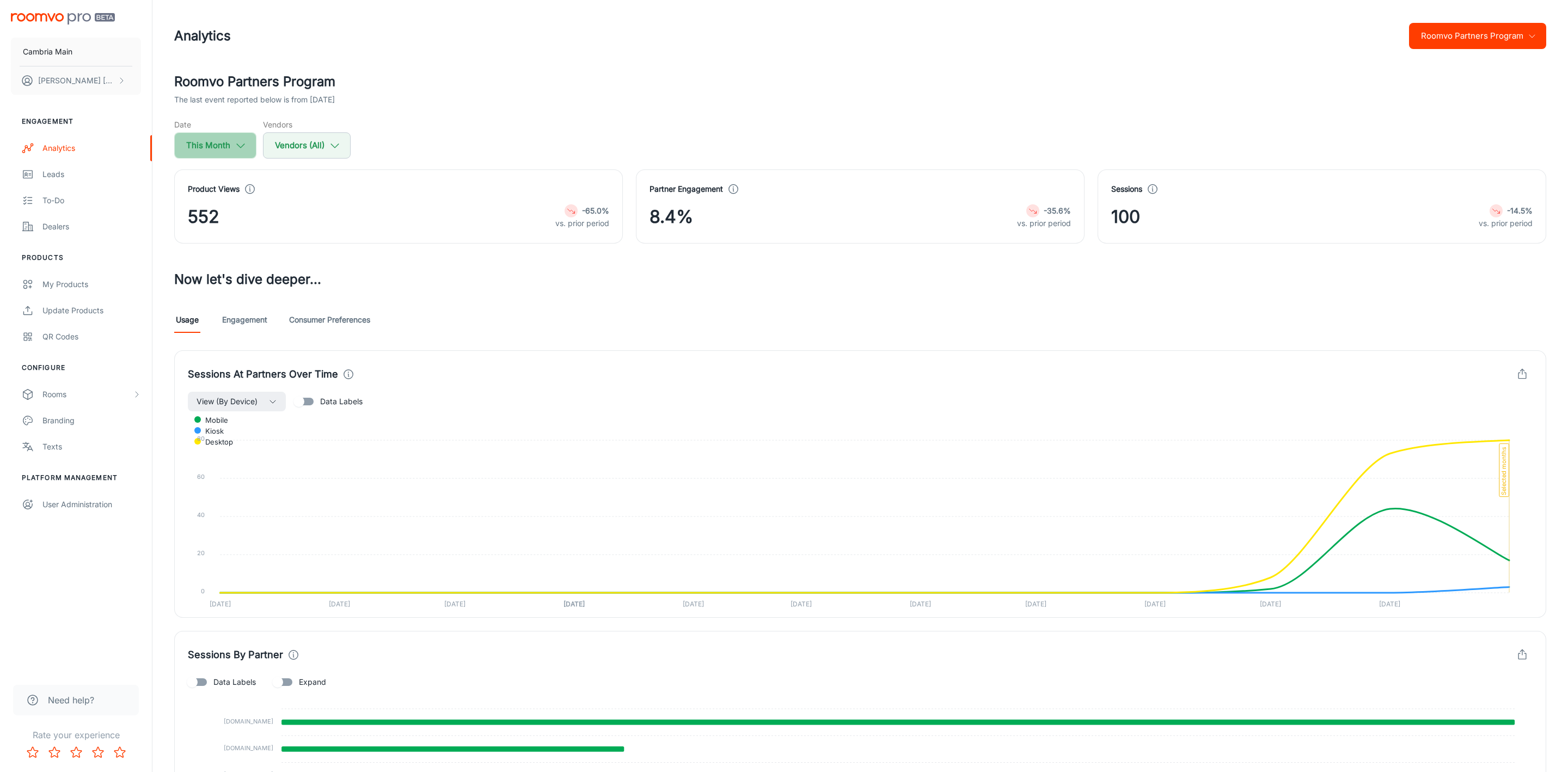
select select "8"
select select "2025"
select select "8"
select select "2025"
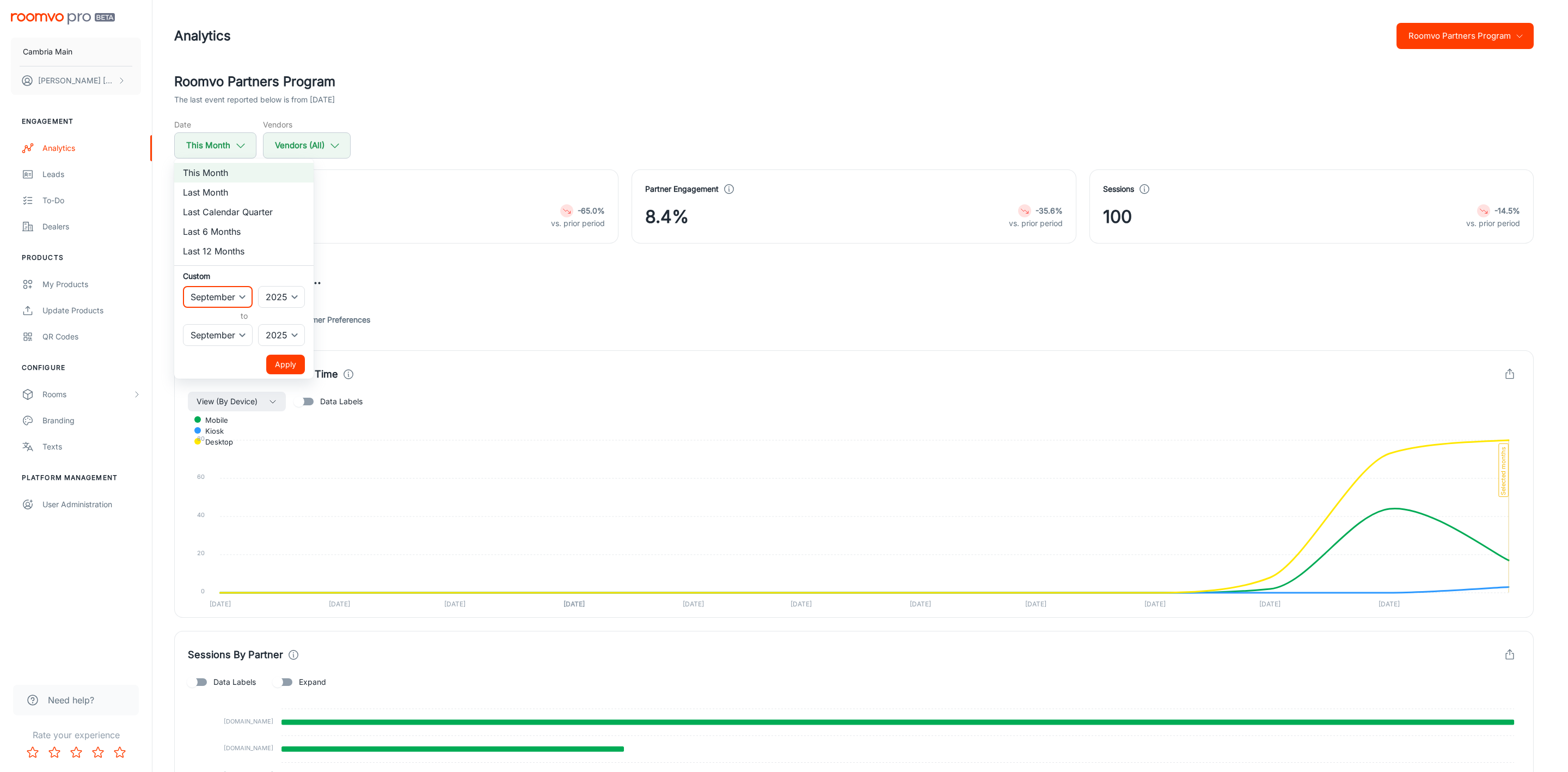
click at [240, 294] on select "January February March April May June July August September October November De…" at bounding box center [217, 297] width 69 height 22
select select "7"
click at [183, 286] on select "January February March April May June July August September October November De…" at bounding box center [217, 297] width 69 height 22
click at [294, 363] on button "Apply" at bounding box center [286, 364] width 39 height 19
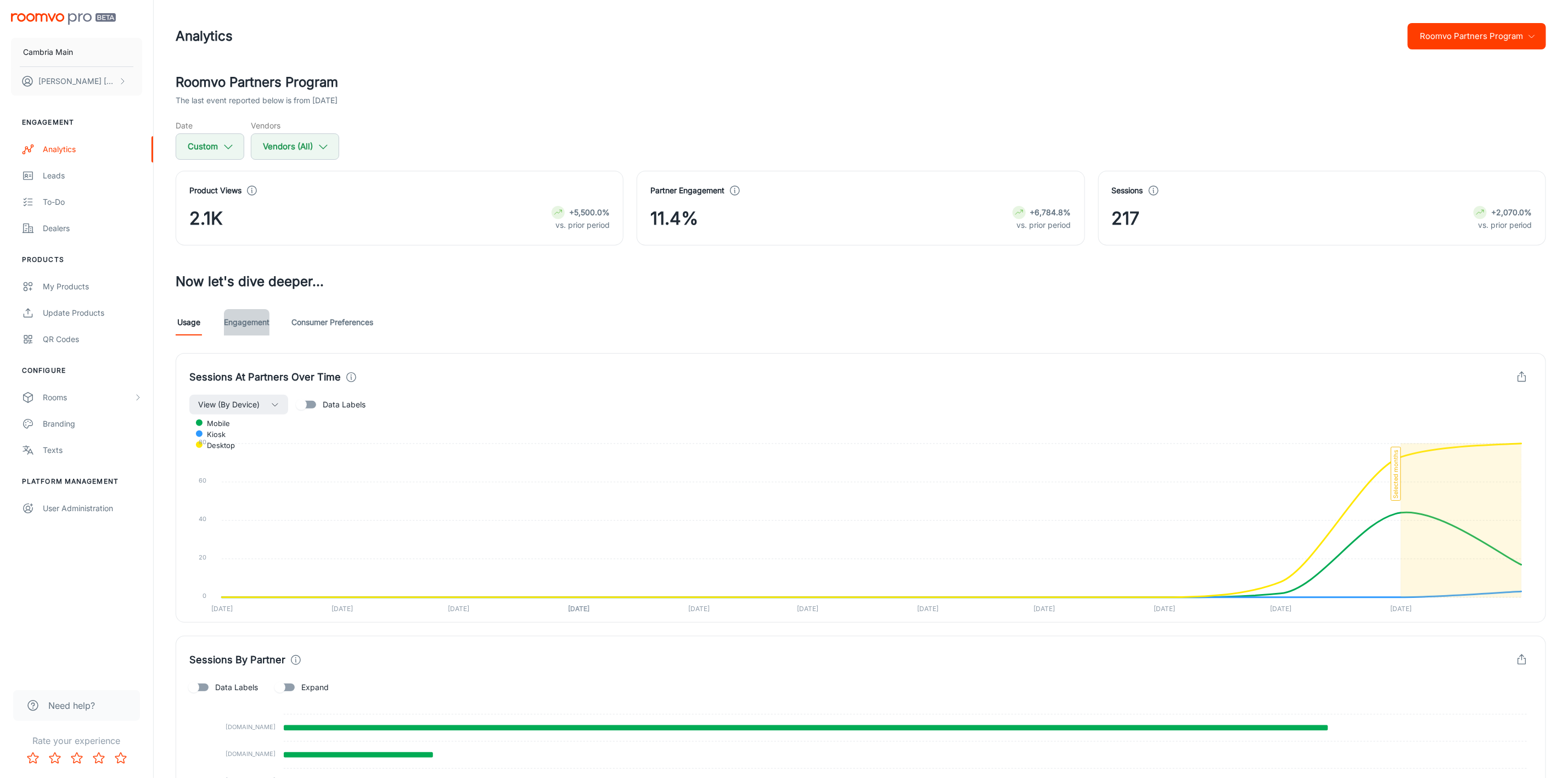
click at [244, 315] on link "Engagement" at bounding box center [247, 323] width 46 height 27
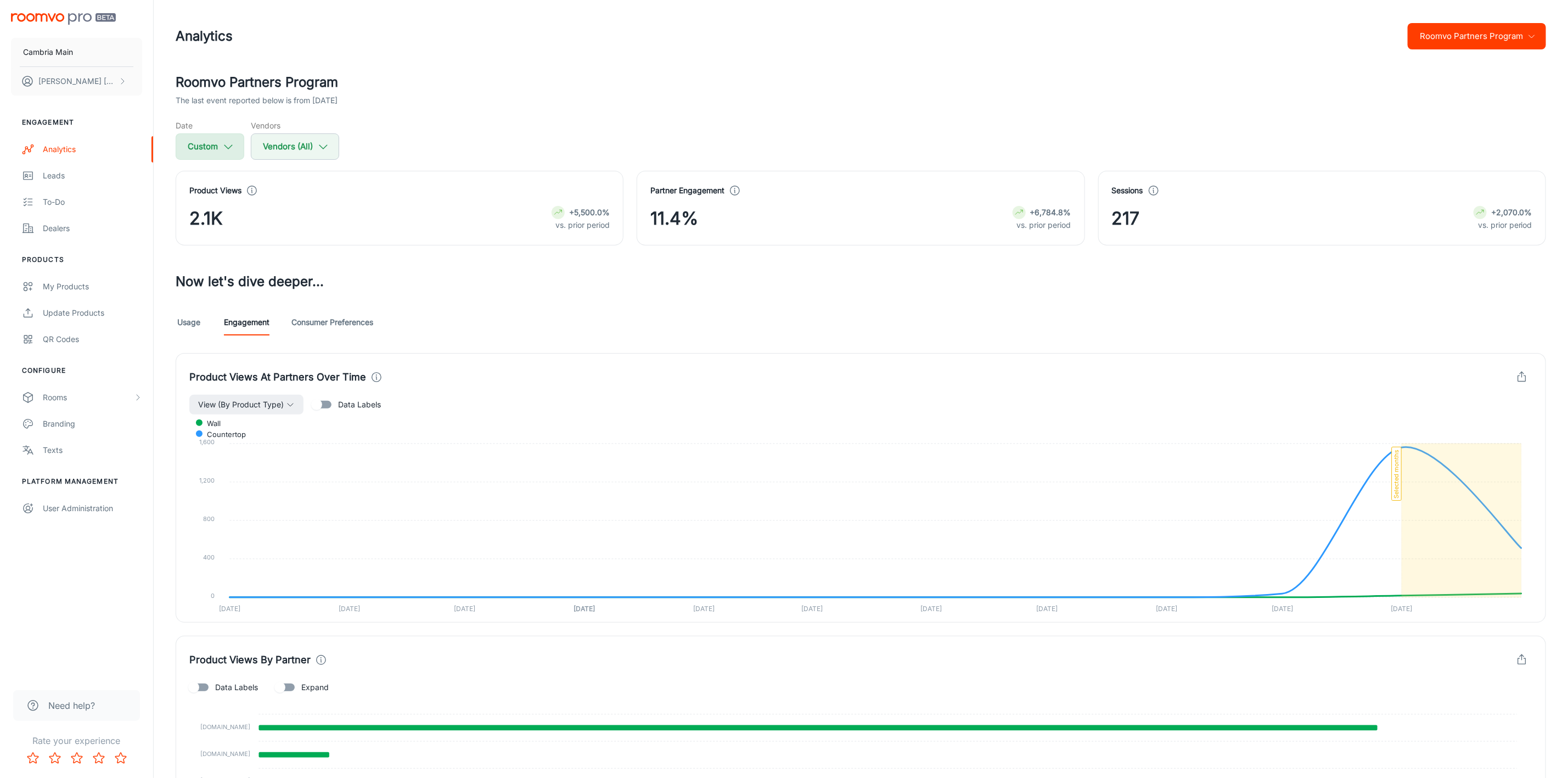
click at [224, 145] on icon "button" at bounding box center [228, 146] width 12 height 12
select select "7"
select select "2025"
select select "8"
select select "2025"
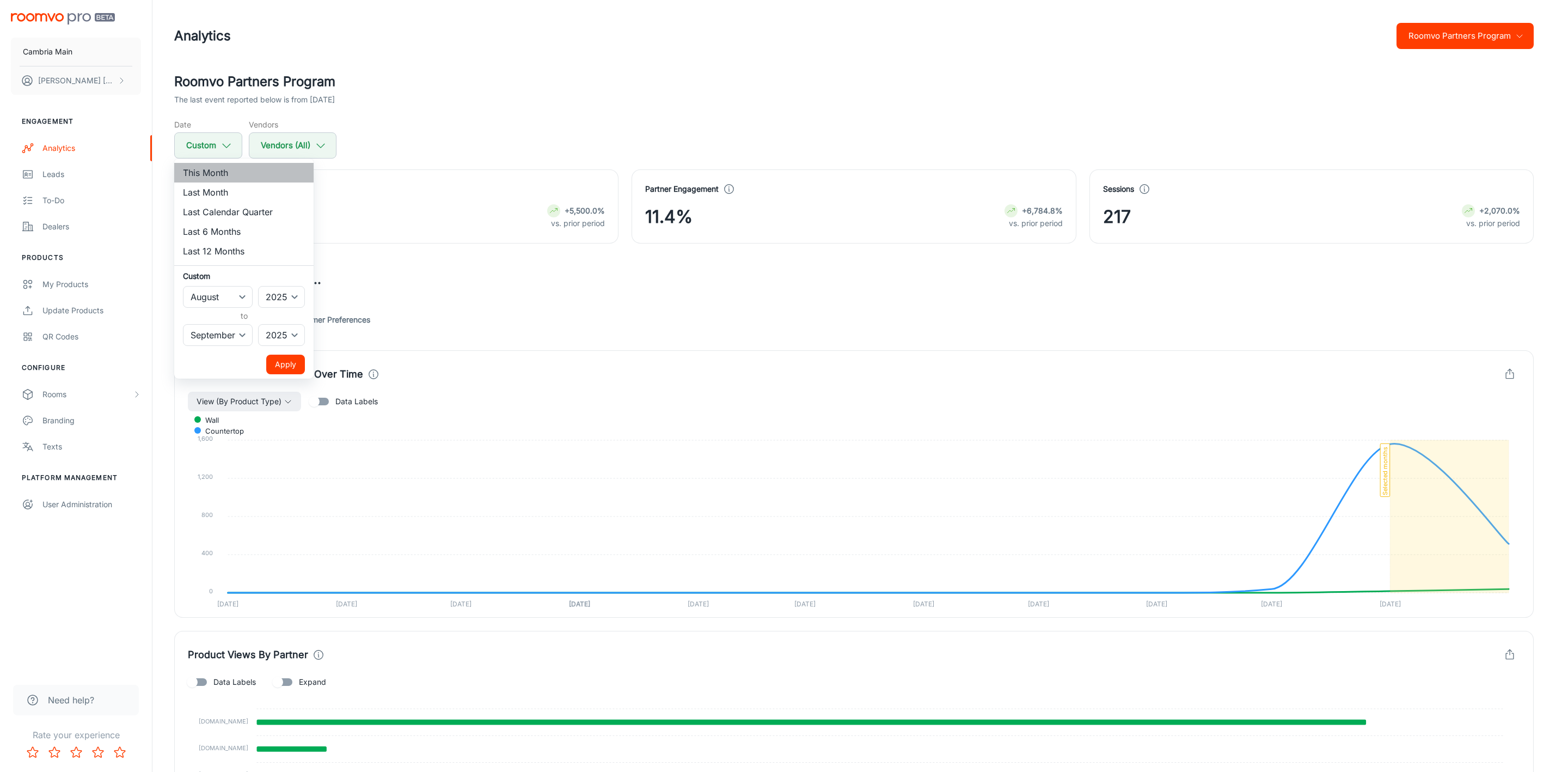
click at [220, 170] on li "This Month" at bounding box center [244, 172] width 139 height 19
select select "8"
click at [285, 365] on button "Apply" at bounding box center [286, 364] width 39 height 19
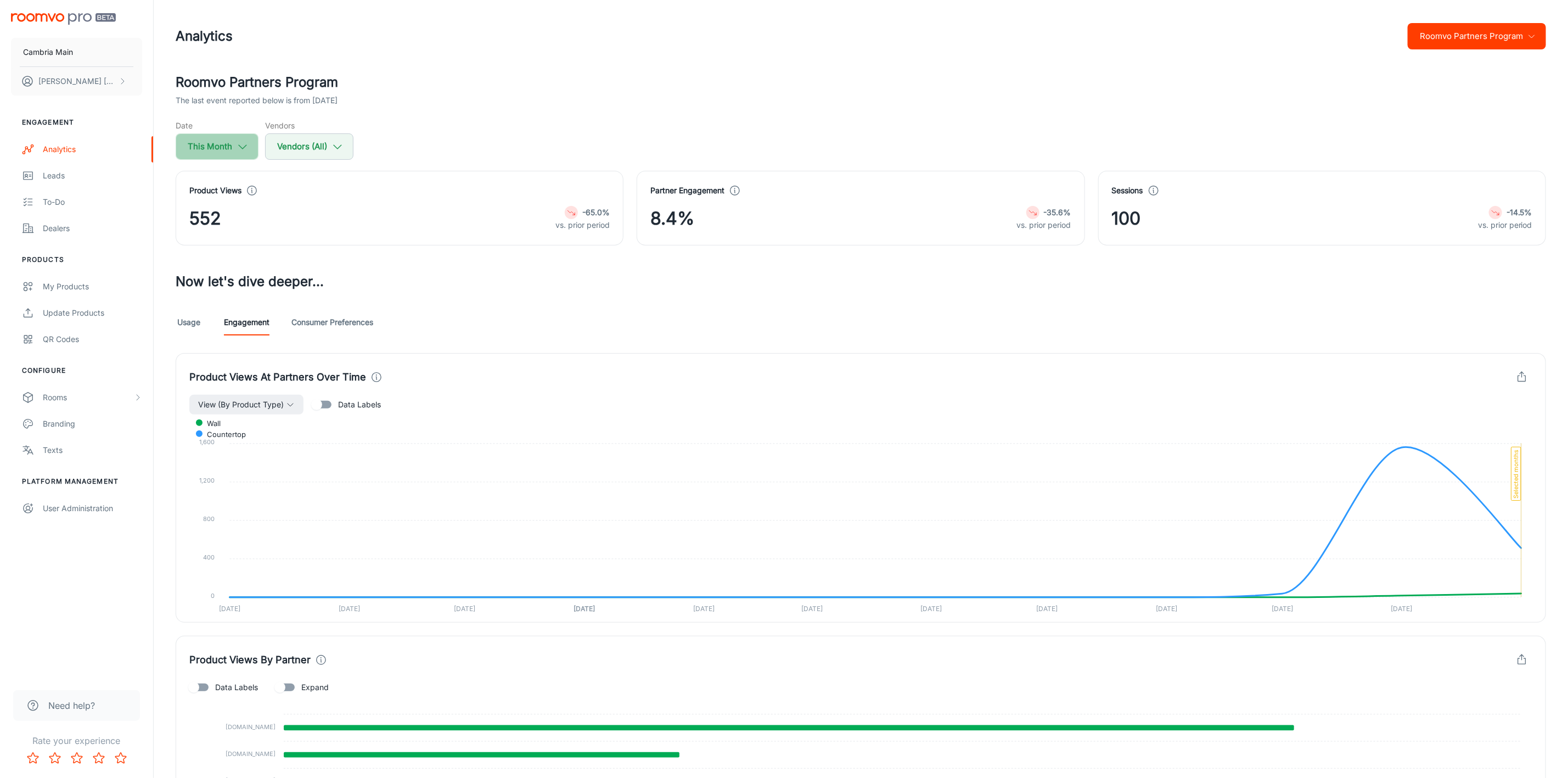
click at [226, 145] on button "This Month" at bounding box center [217, 147] width 83 height 27
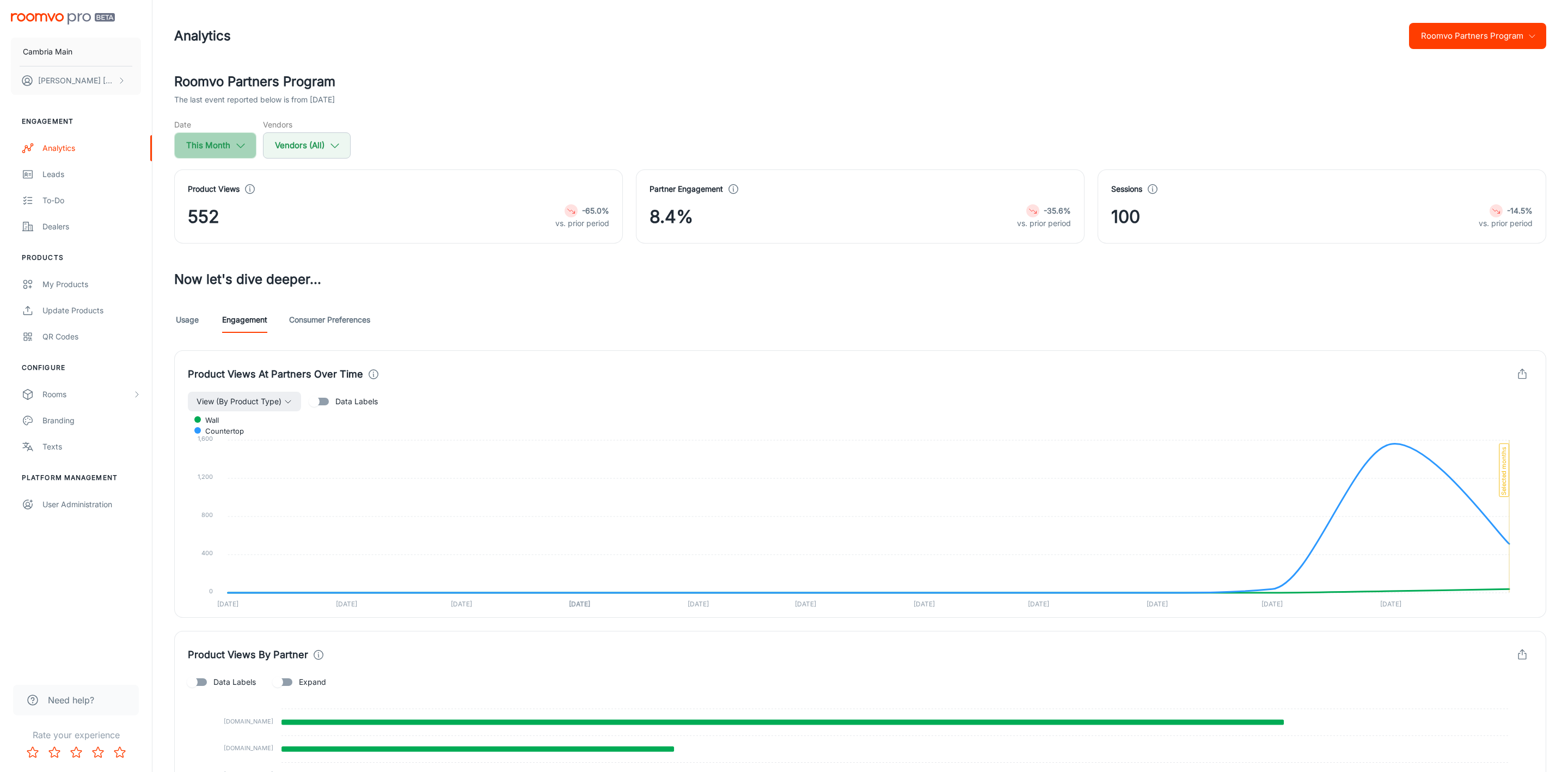
select select "8"
select select "2025"
select select "8"
select select "2025"
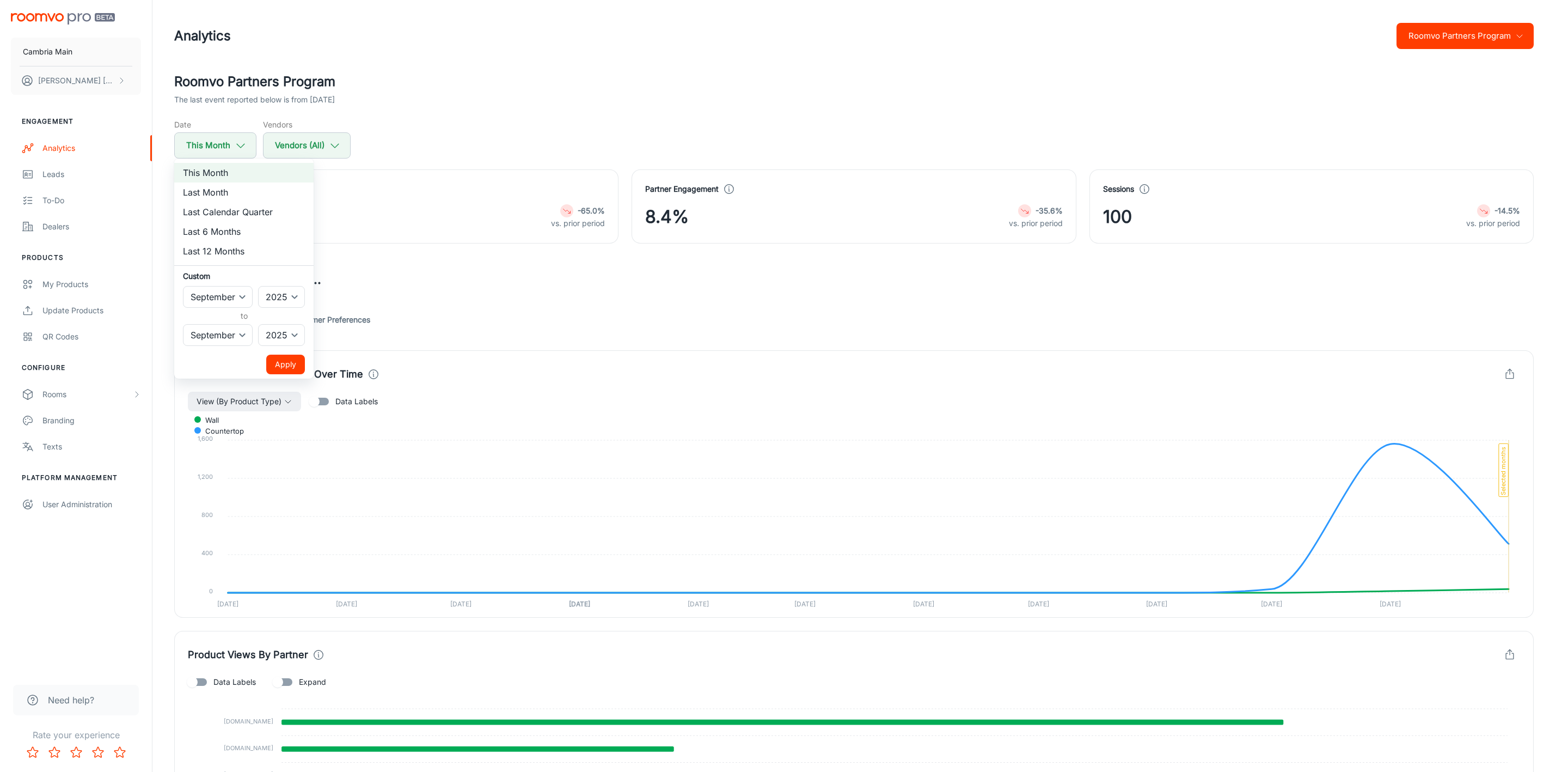
click at [224, 185] on li "Last Month" at bounding box center [244, 192] width 139 height 19
select select "7"
click at [291, 359] on button "Apply" at bounding box center [286, 364] width 39 height 19
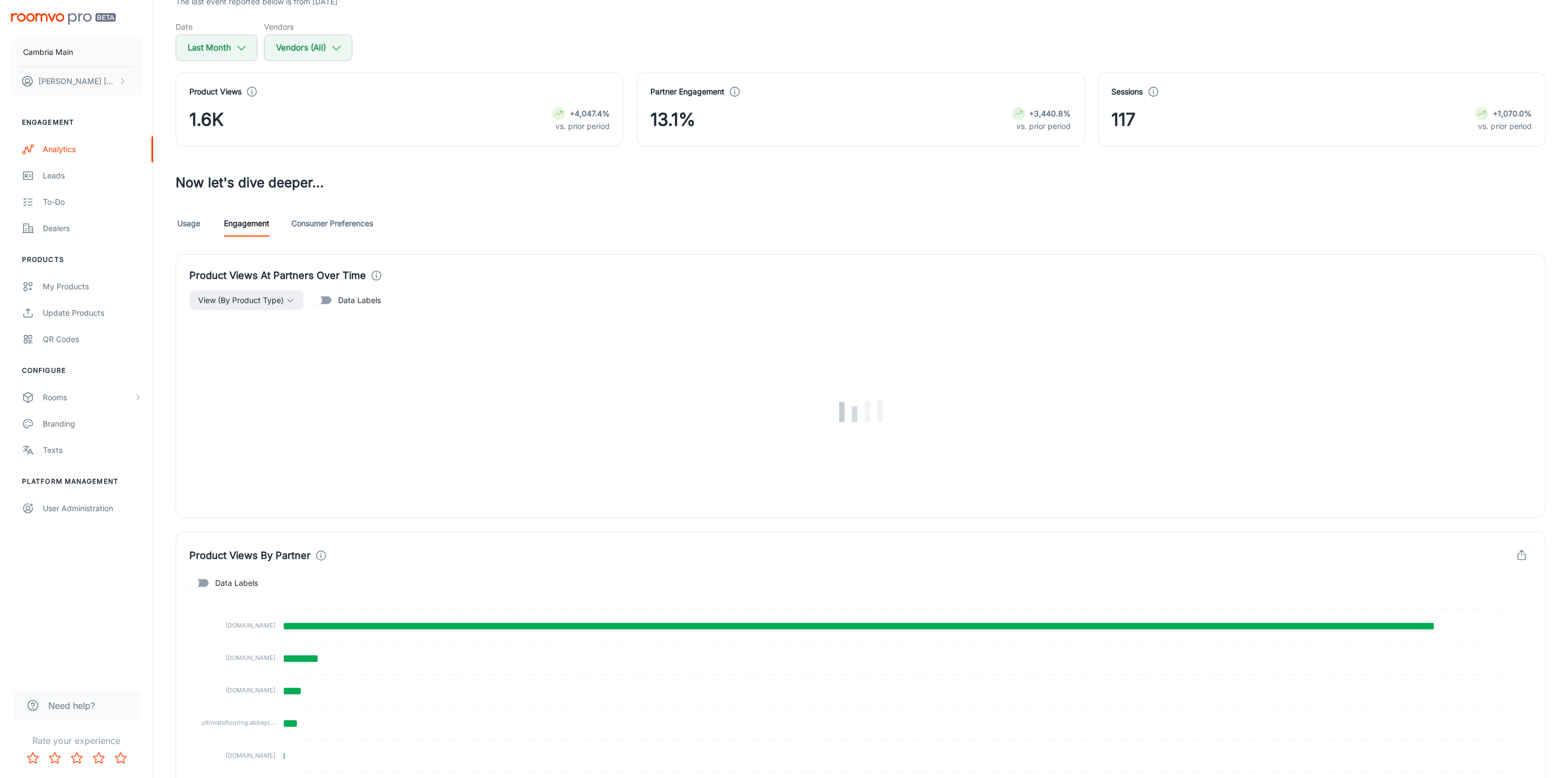
scroll to position [247, 0]
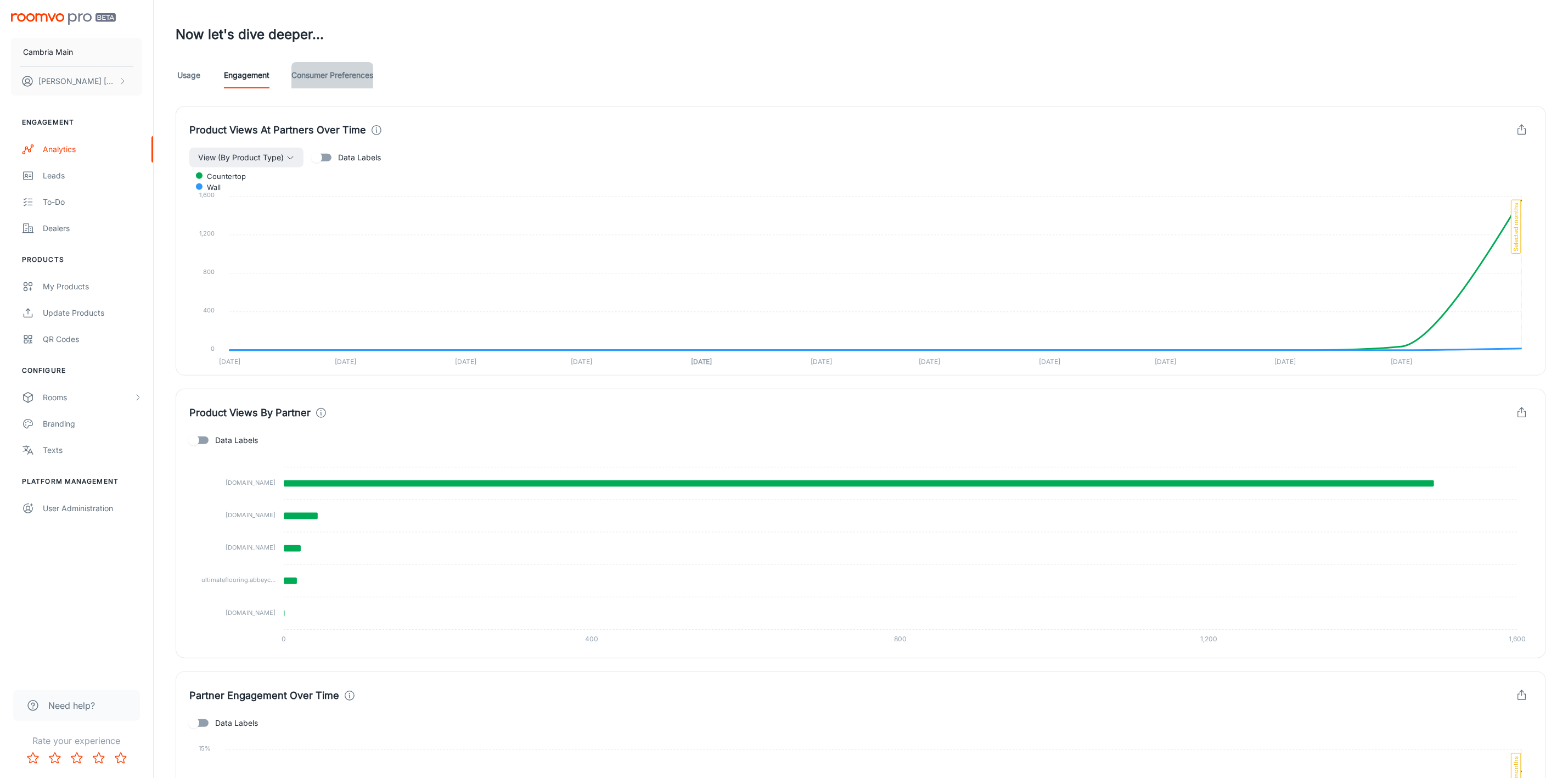
click at [349, 75] on link "Consumer Preferences" at bounding box center [332, 75] width 82 height 27
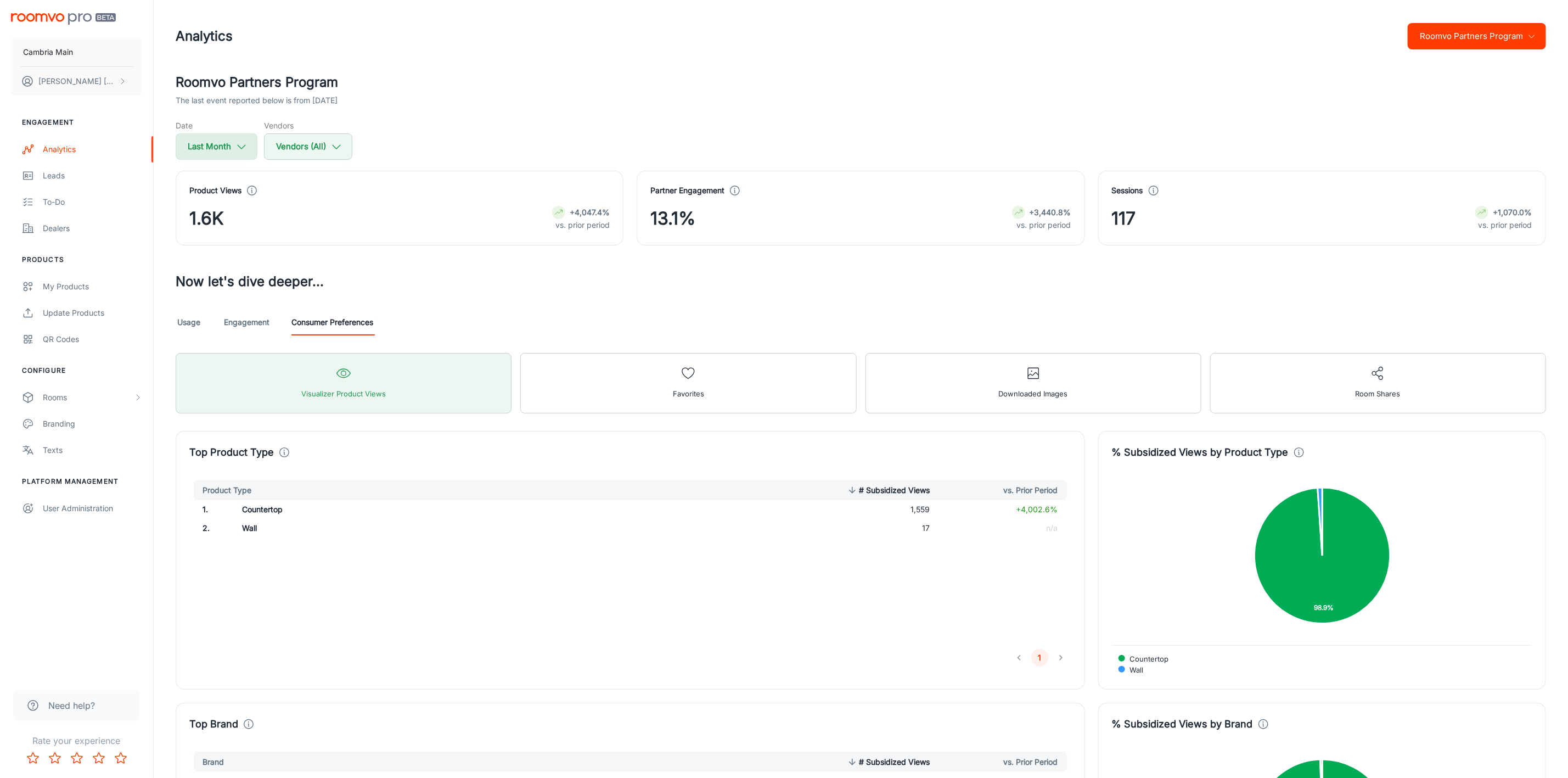
click at [176, 140] on button "Last Month" at bounding box center [217, 147] width 82 height 27
select select "7"
select select "2025"
select select "7"
select select "2025"
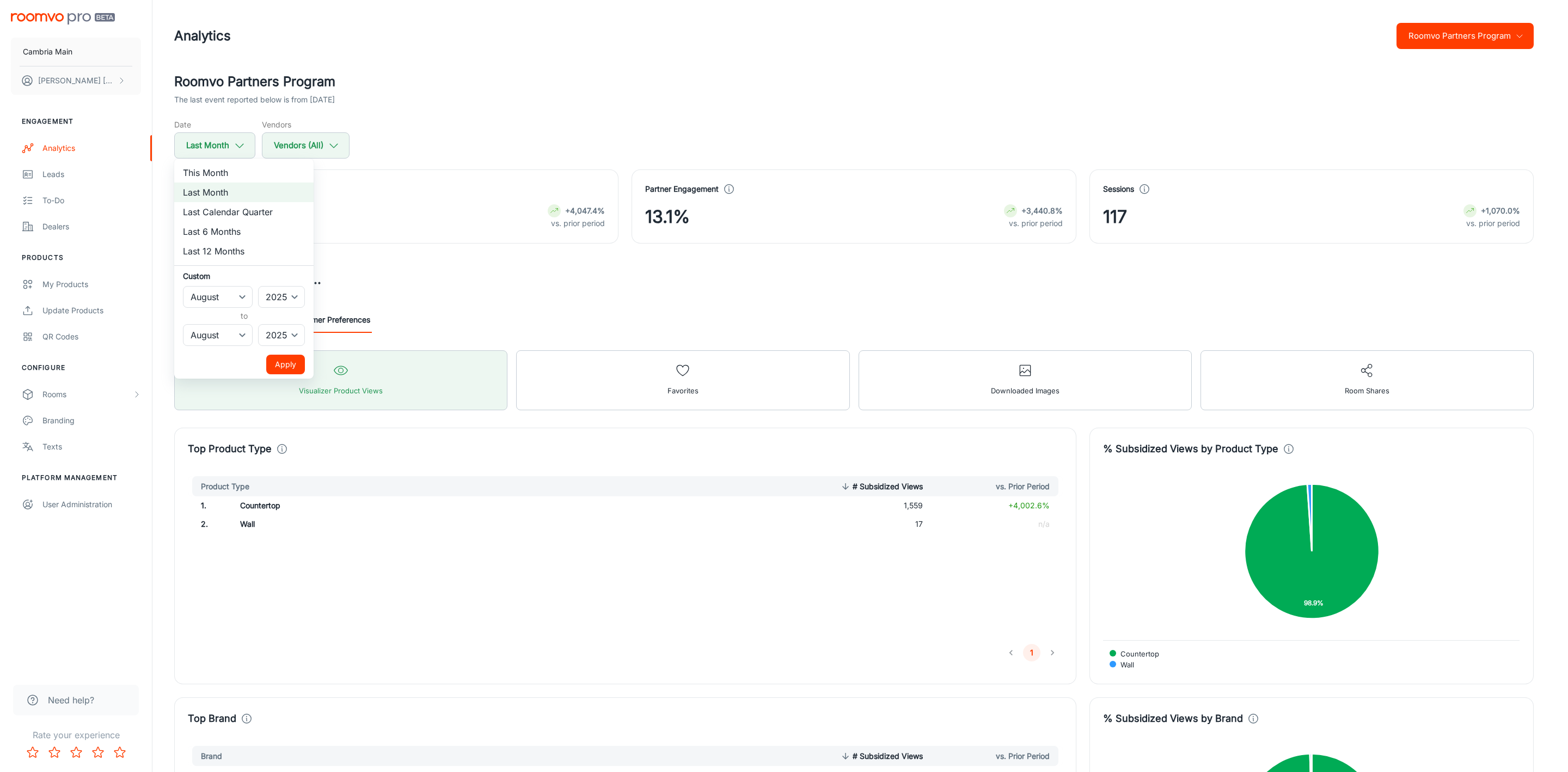
click at [221, 170] on li "This Month" at bounding box center [244, 172] width 139 height 19
select select "8"
click at [598, 133] on div at bounding box center [784, 386] width 1568 height 772
select select "7"
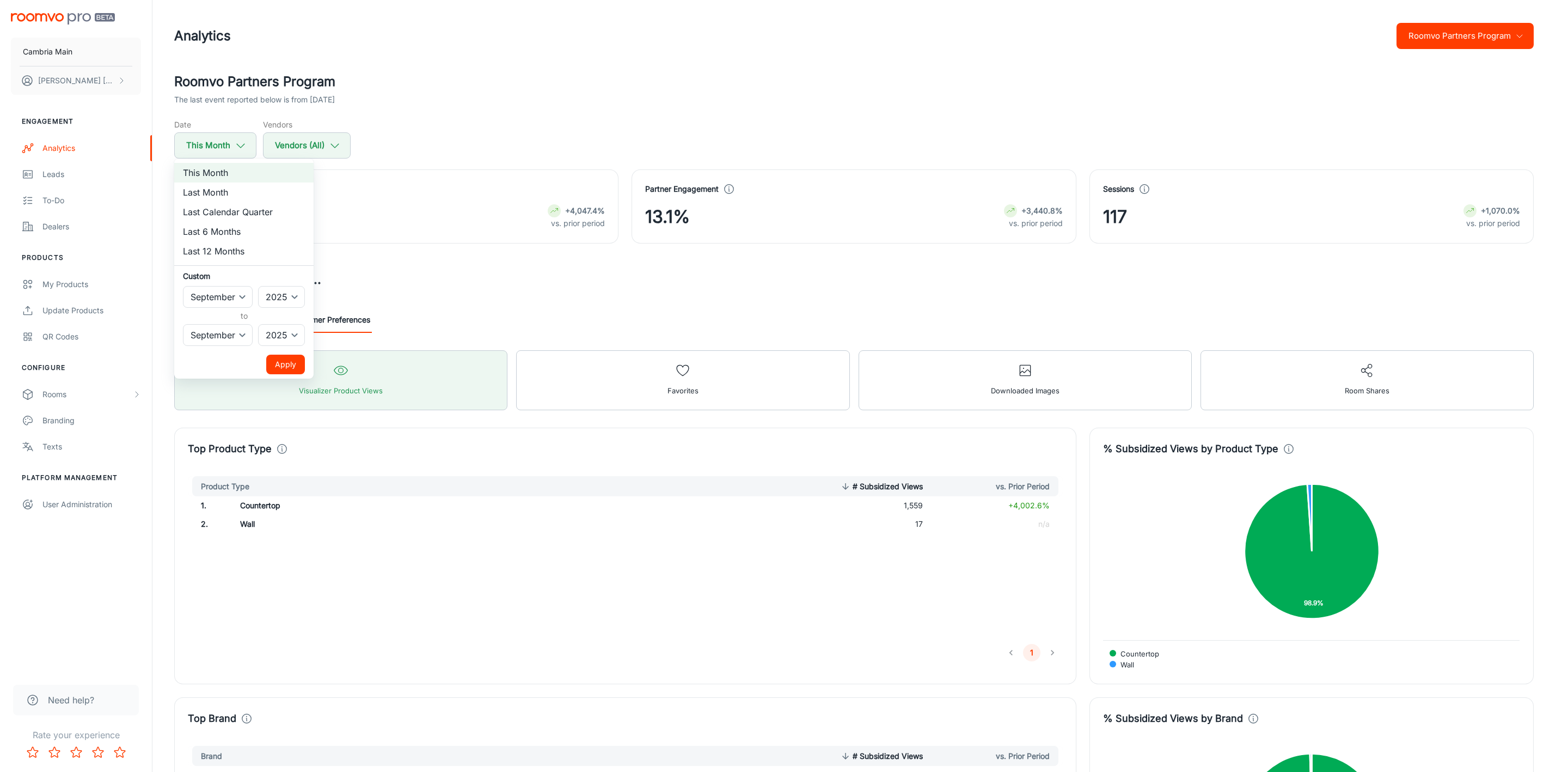
select select "7"
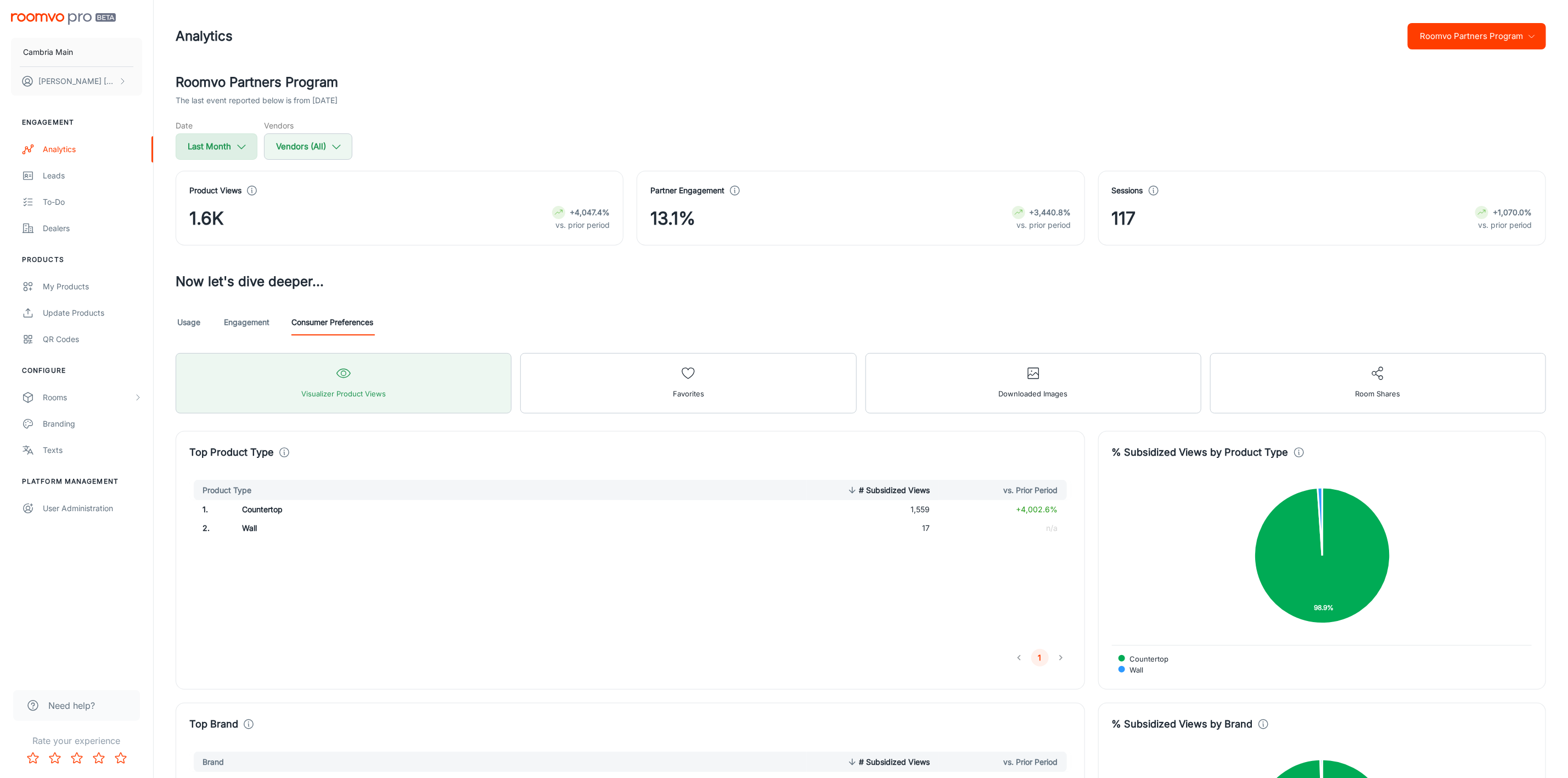
click at [237, 147] on icon "button" at bounding box center [241, 146] width 12 height 12
select select "7"
select select "2025"
select select "7"
select select "2025"
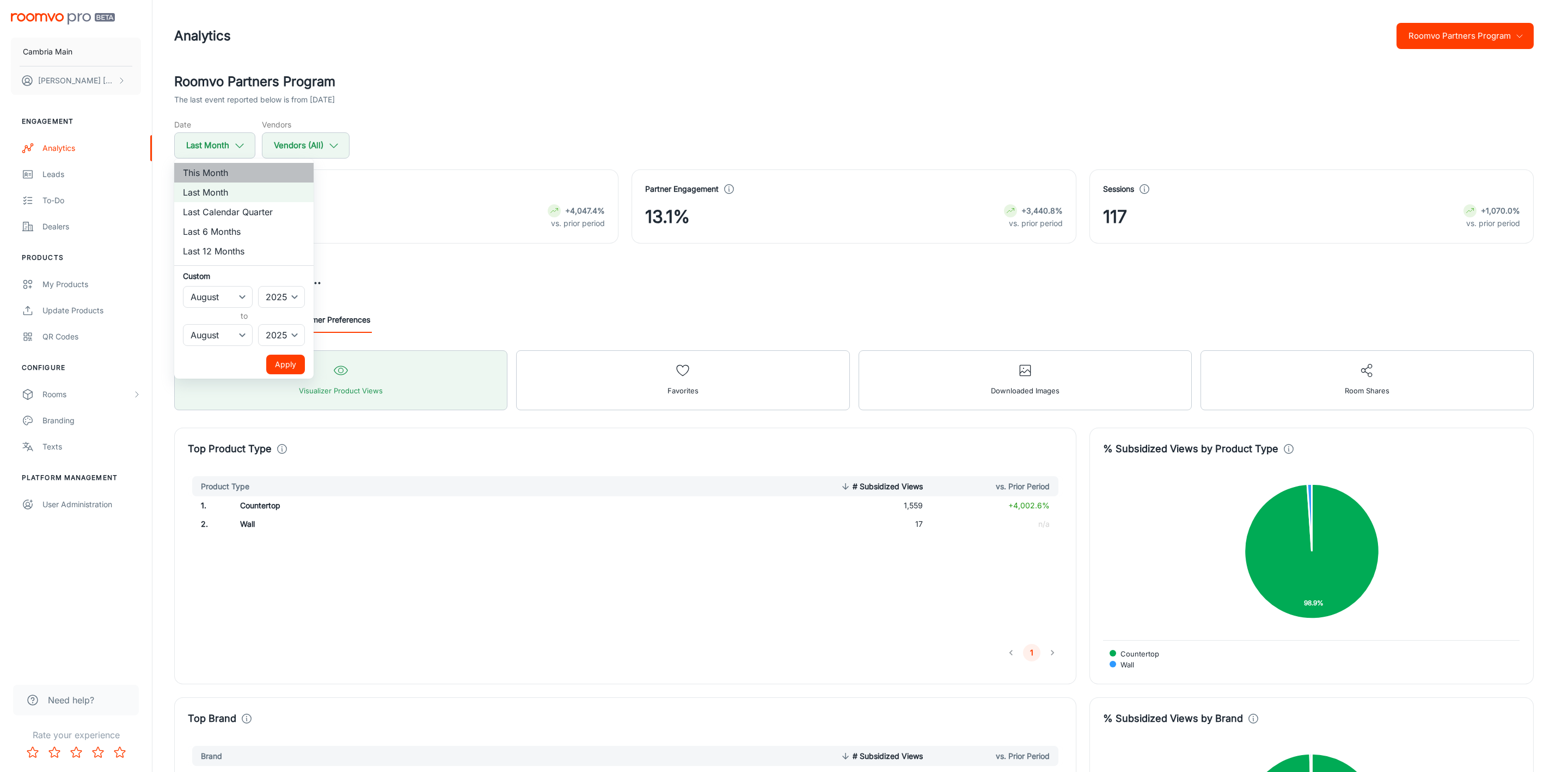
click at [216, 177] on li "This Month" at bounding box center [244, 172] width 139 height 19
select select "8"
click at [288, 356] on button "Apply" at bounding box center [286, 364] width 39 height 19
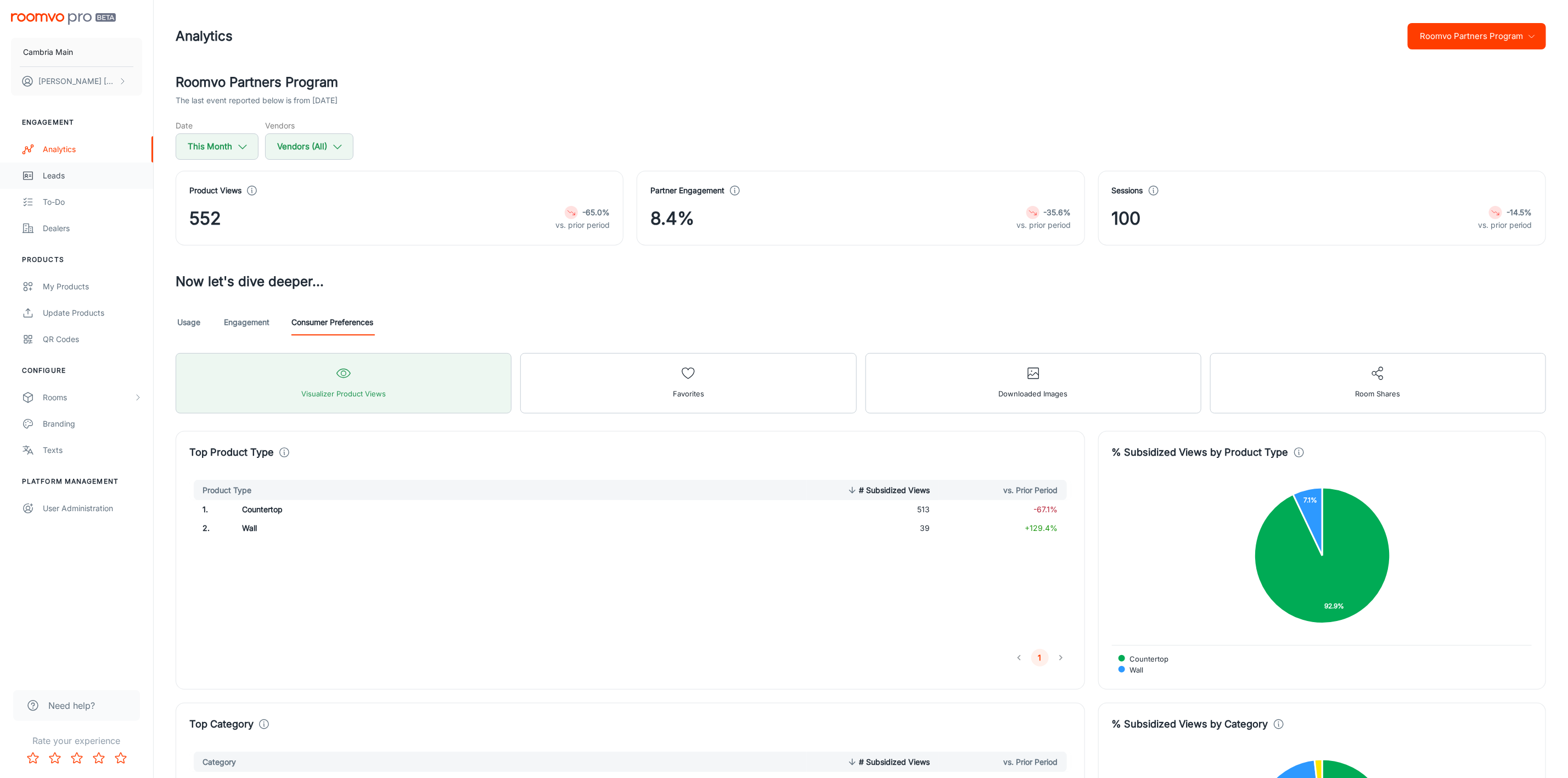
click at [40, 169] on link "Leads" at bounding box center [76, 176] width 153 height 27
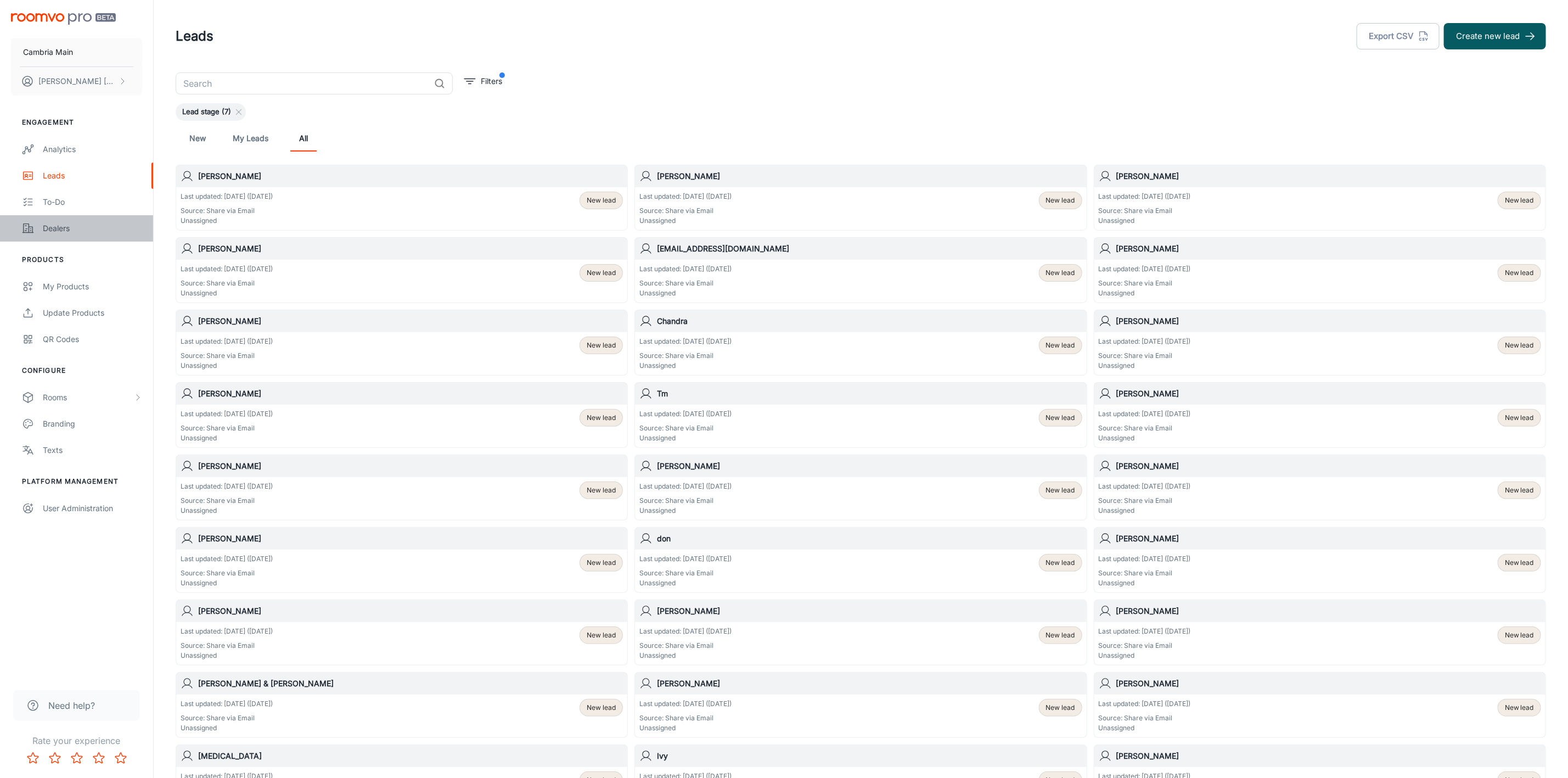
click at [52, 232] on div "Dealers" at bounding box center [93, 228] width 100 height 12
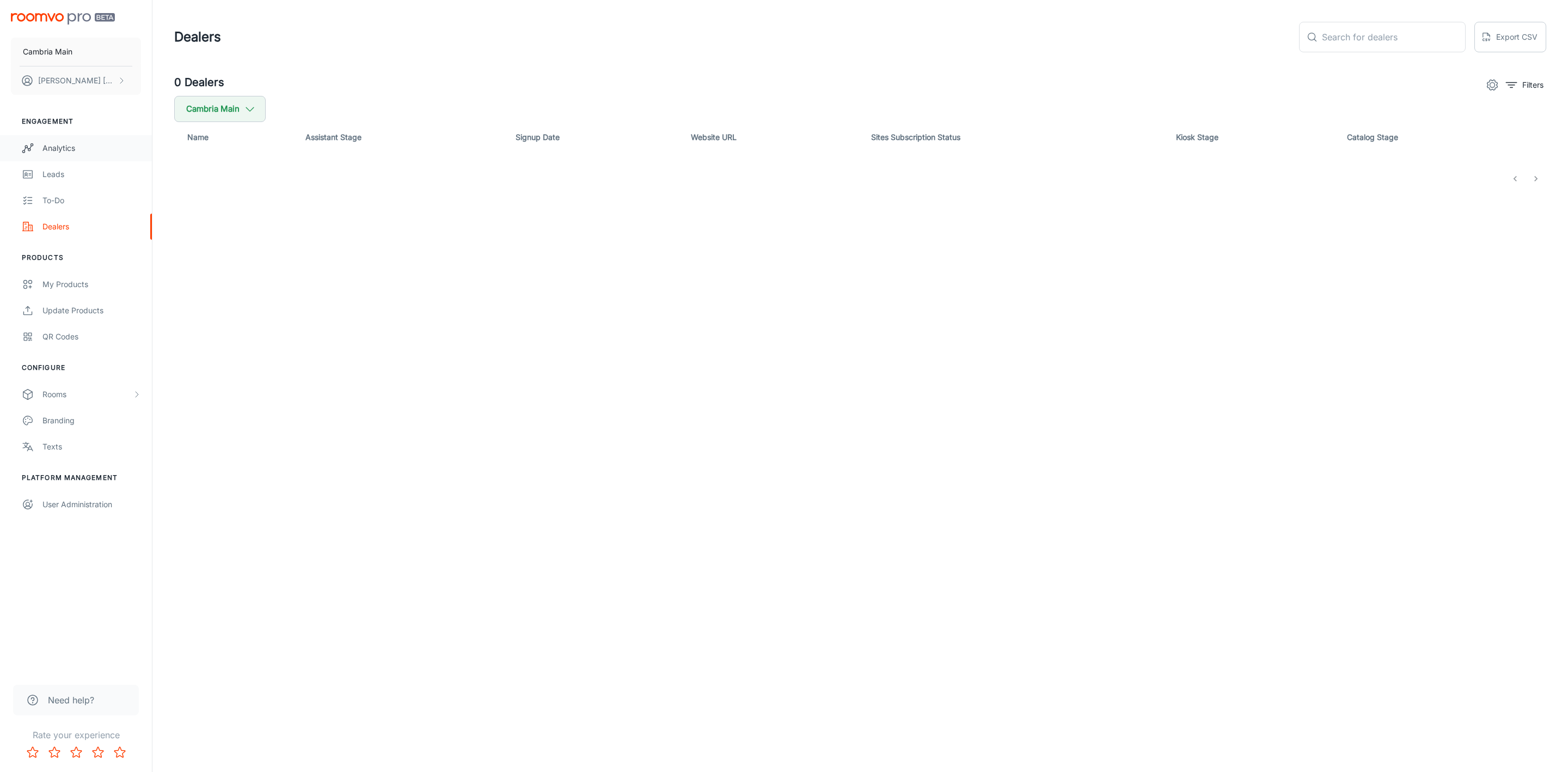
click at [67, 140] on link "Analytics" at bounding box center [76, 148] width 152 height 26
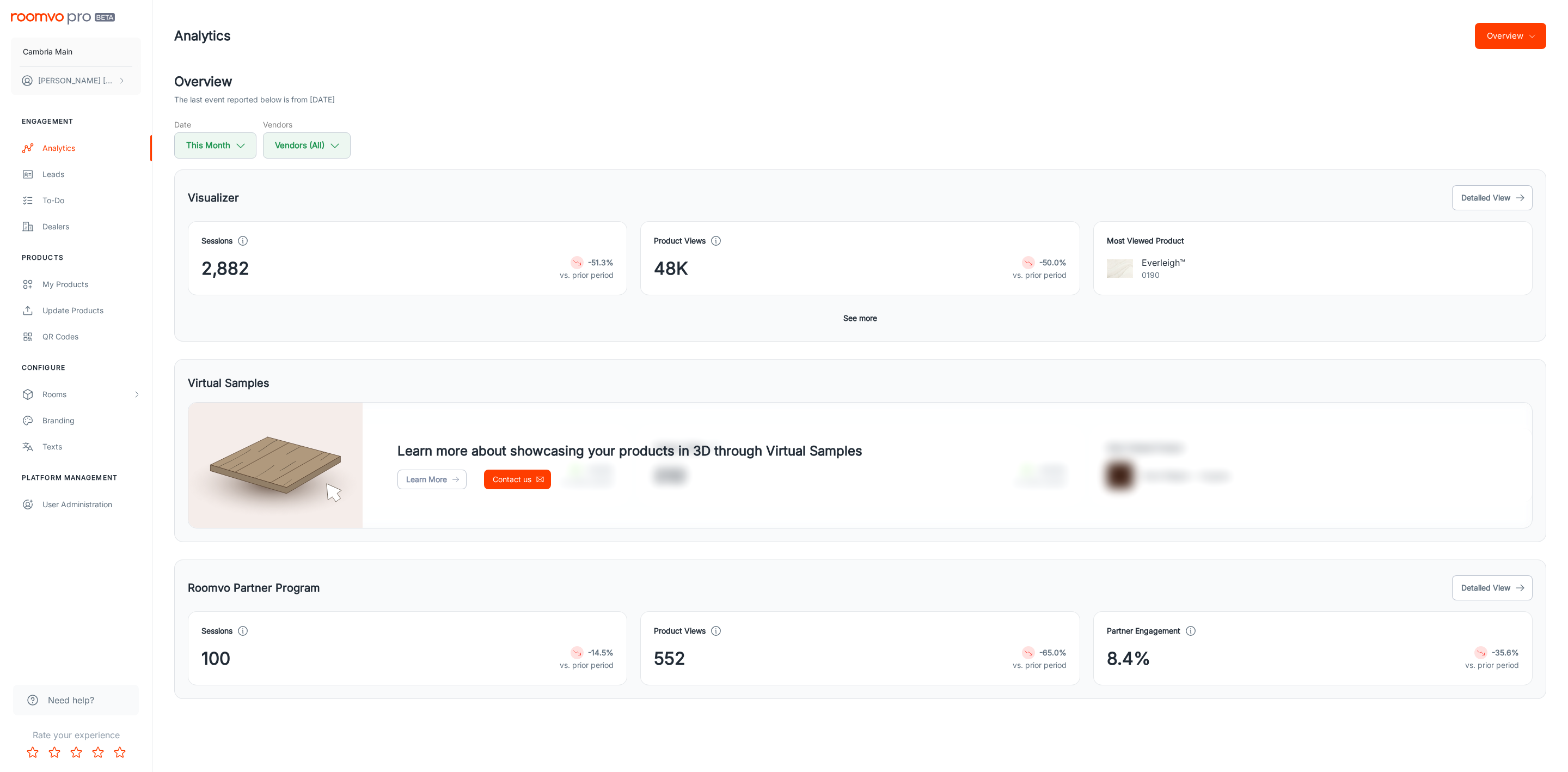
click at [884, 318] on div "Sessions 2,882 -51.3% vs. prior period Product Views 48K -50.0% vs. prior perio…" at bounding box center [860, 274] width 1345 height 107
click at [867, 315] on button "See more" at bounding box center [860, 318] width 43 height 19
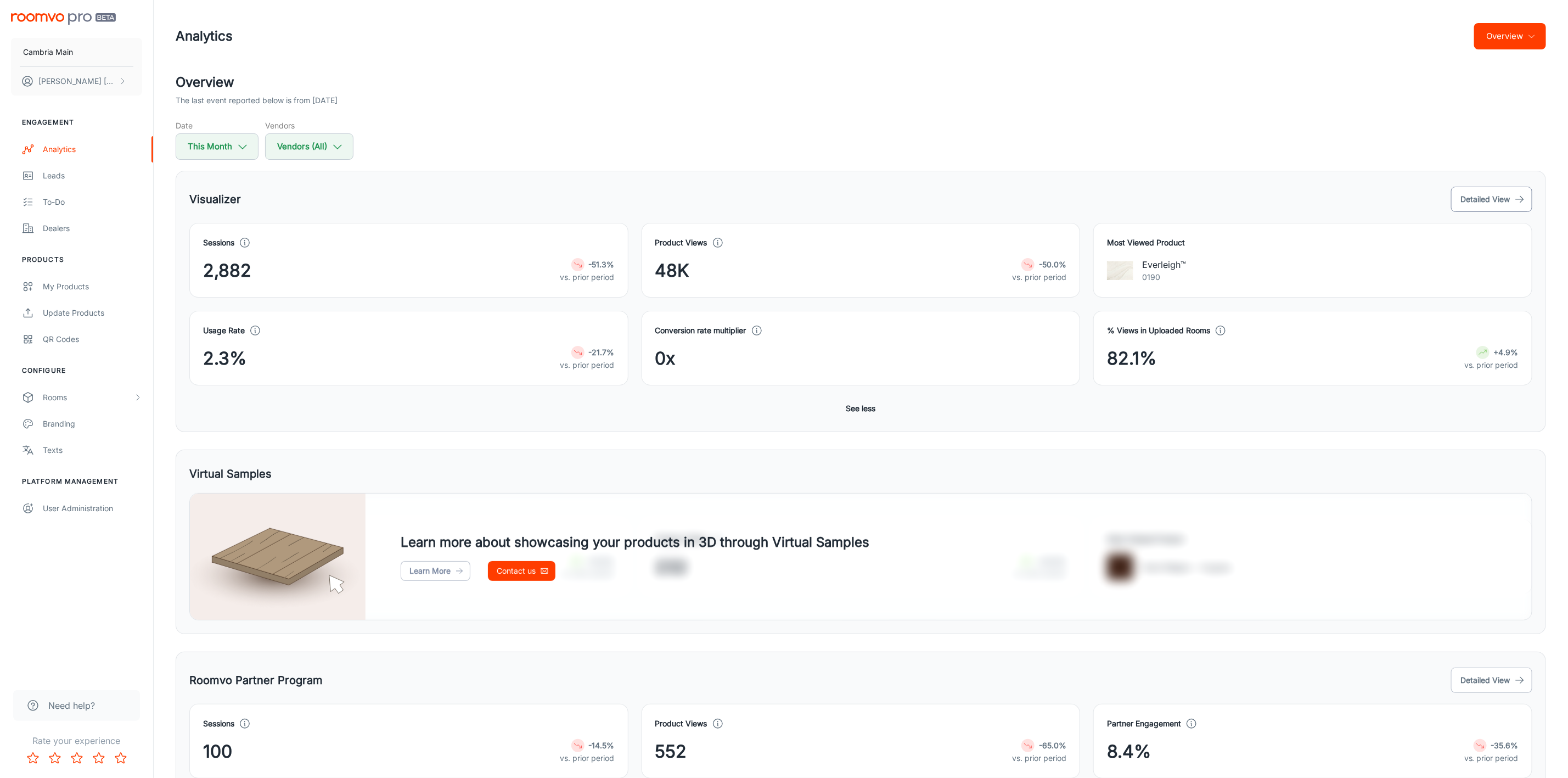
click at [1471, 201] on button "Detailed View" at bounding box center [1492, 199] width 81 height 25
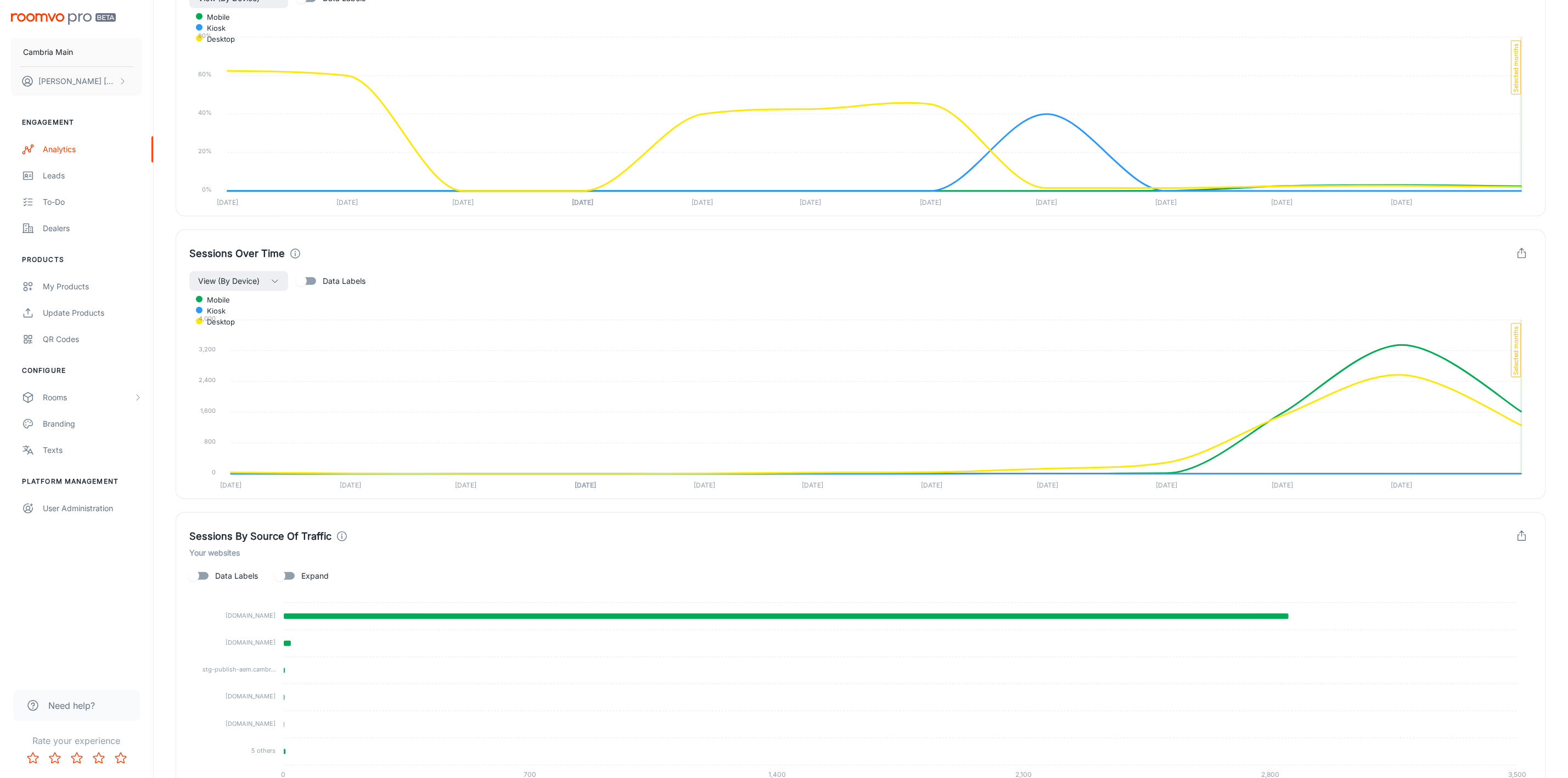
scroll to position [556, 0]
